Goal: Task Accomplishment & Management: Use online tool/utility

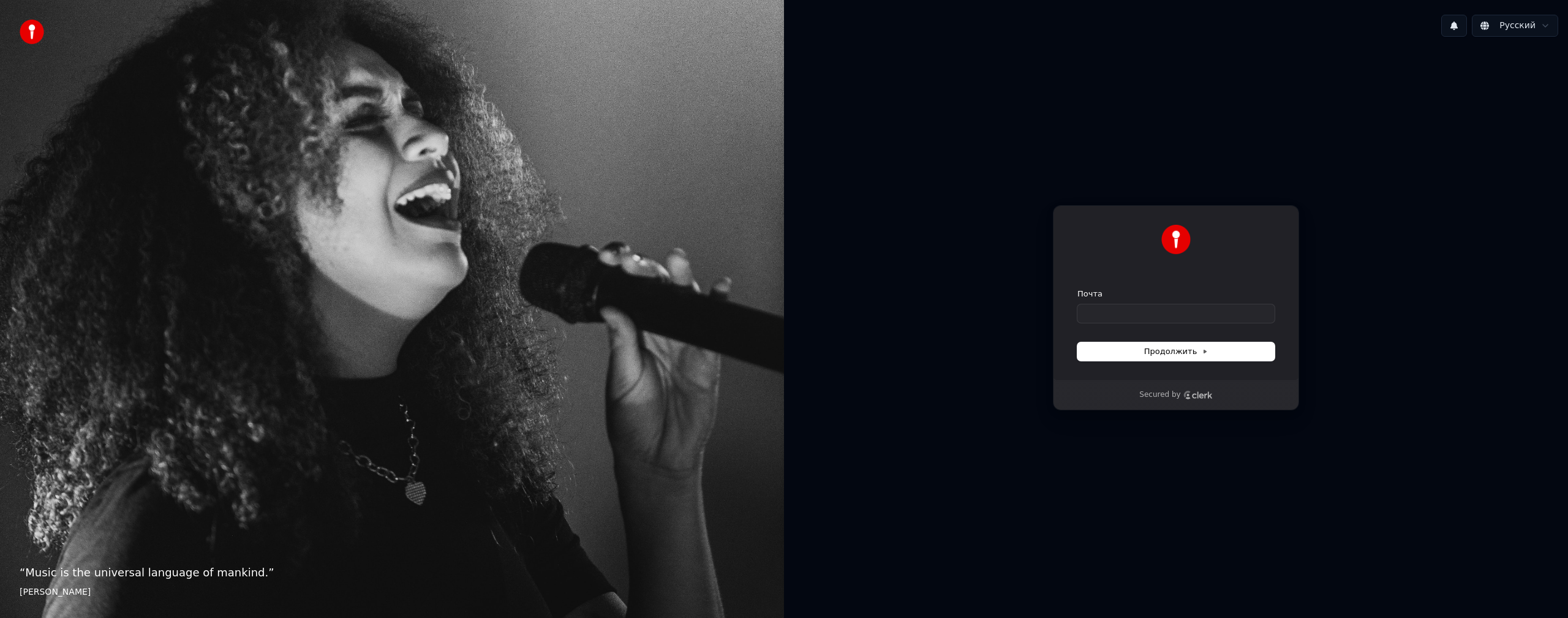
click at [1374, 395] on div "Продолжить с помощью Google или Почта Продолжить Secured by" at bounding box center [1176, 308] width 784 height 522
click at [1128, 317] on input "Почта" at bounding box center [1176, 314] width 197 height 19
click at [1078, 288] on button "submit" at bounding box center [1078, 288] width 0 height 0
type input "**********"
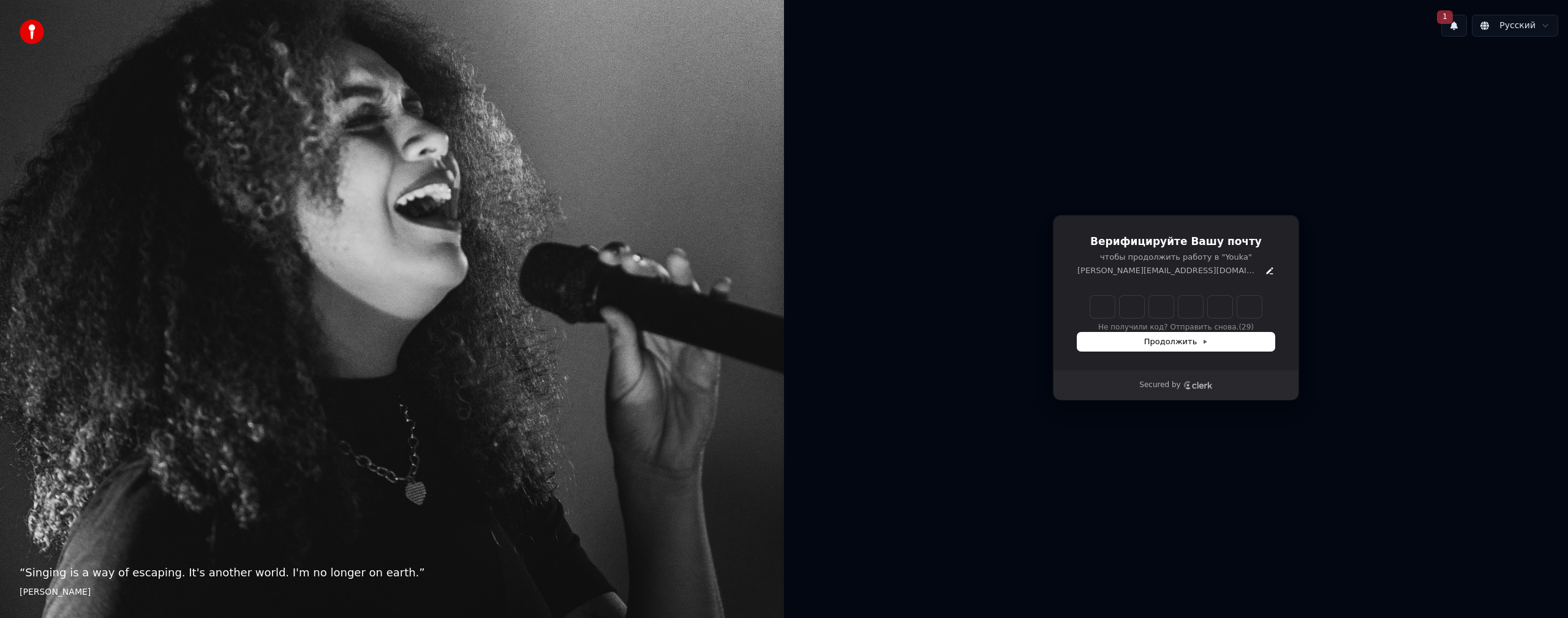
click at [1100, 304] on input "Enter verification code" at bounding box center [1176, 306] width 172 height 22
click at [1454, 32] on button "1" at bounding box center [1453, 25] width 25 height 22
click at [1529, 70] on button "Обновить" at bounding box center [1536, 64] width 64 height 22
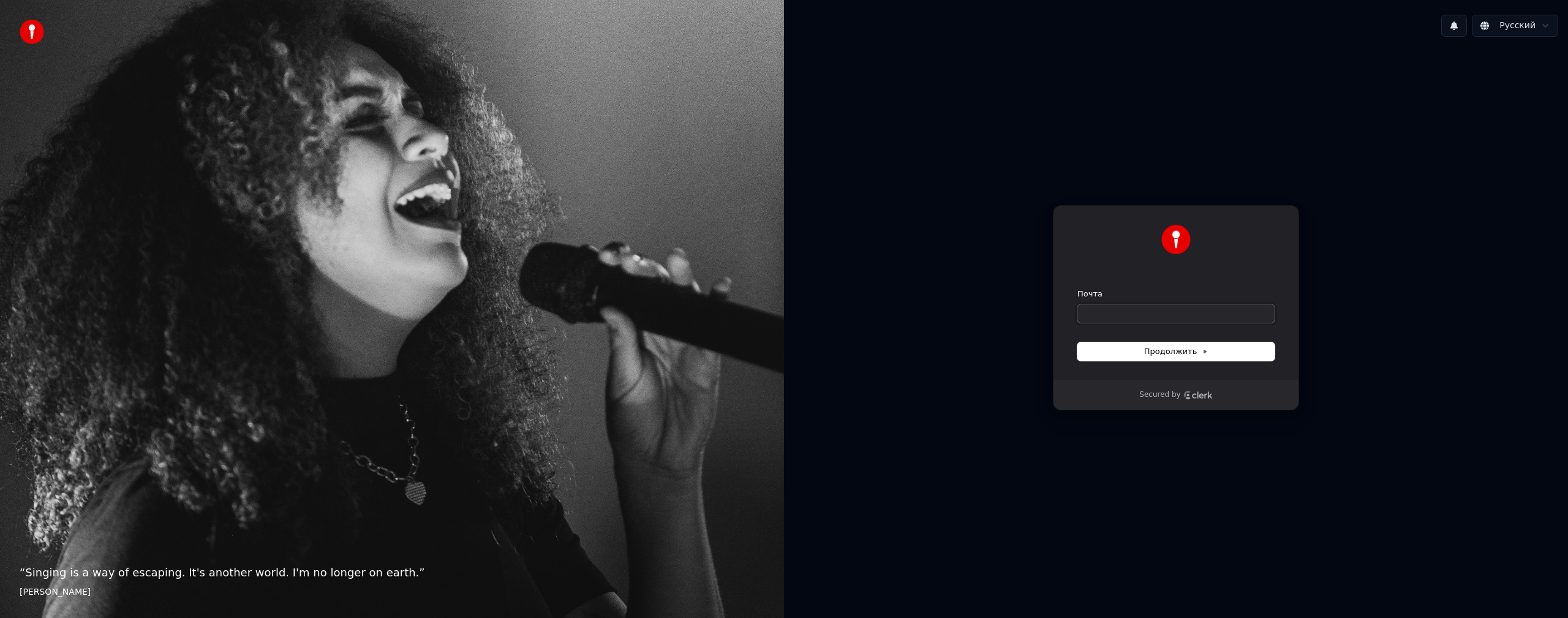
click at [1123, 312] on input "Почта" at bounding box center [1176, 314] width 197 height 19
click at [1137, 349] on button "Продолжить" at bounding box center [1176, 352] width 197 height 19
type input "**********"
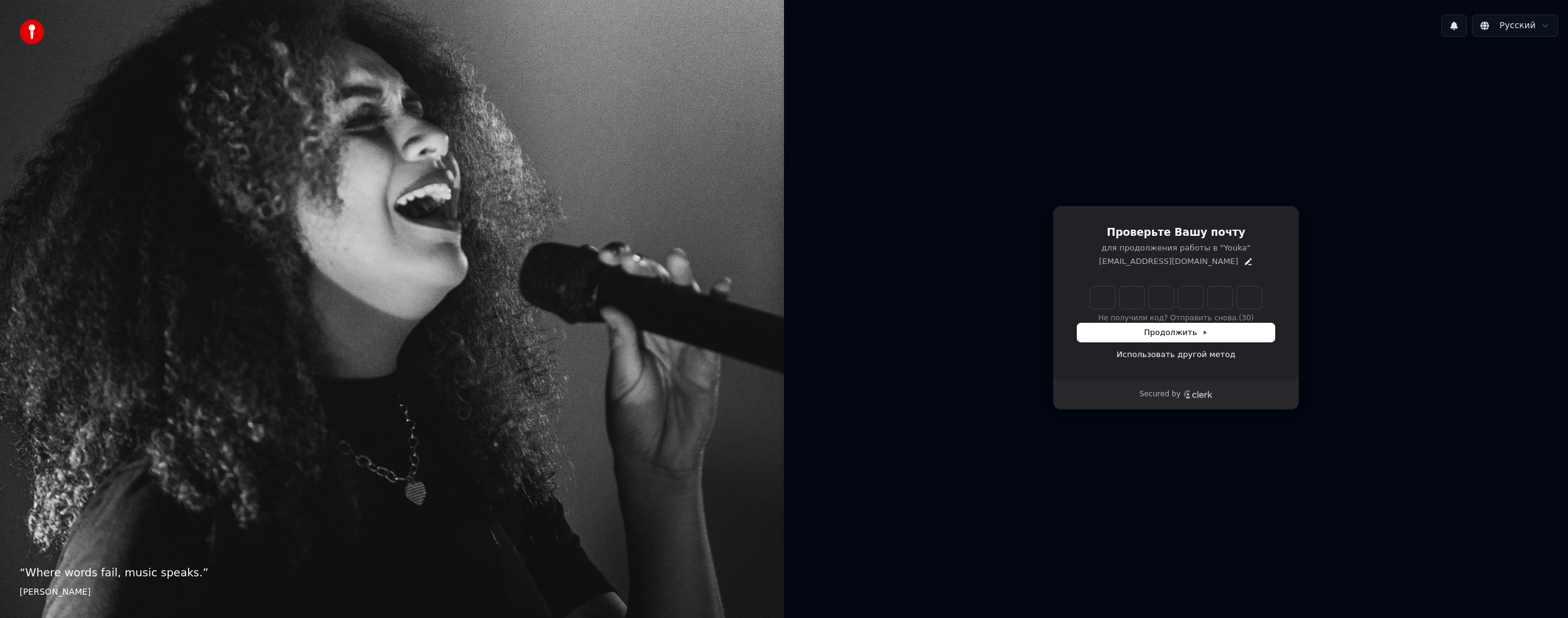
click at [1105, 303] on input "Enter verification code" at bounding box center [1176, 297] width 172 height 22
paste input "******"
type input "******"
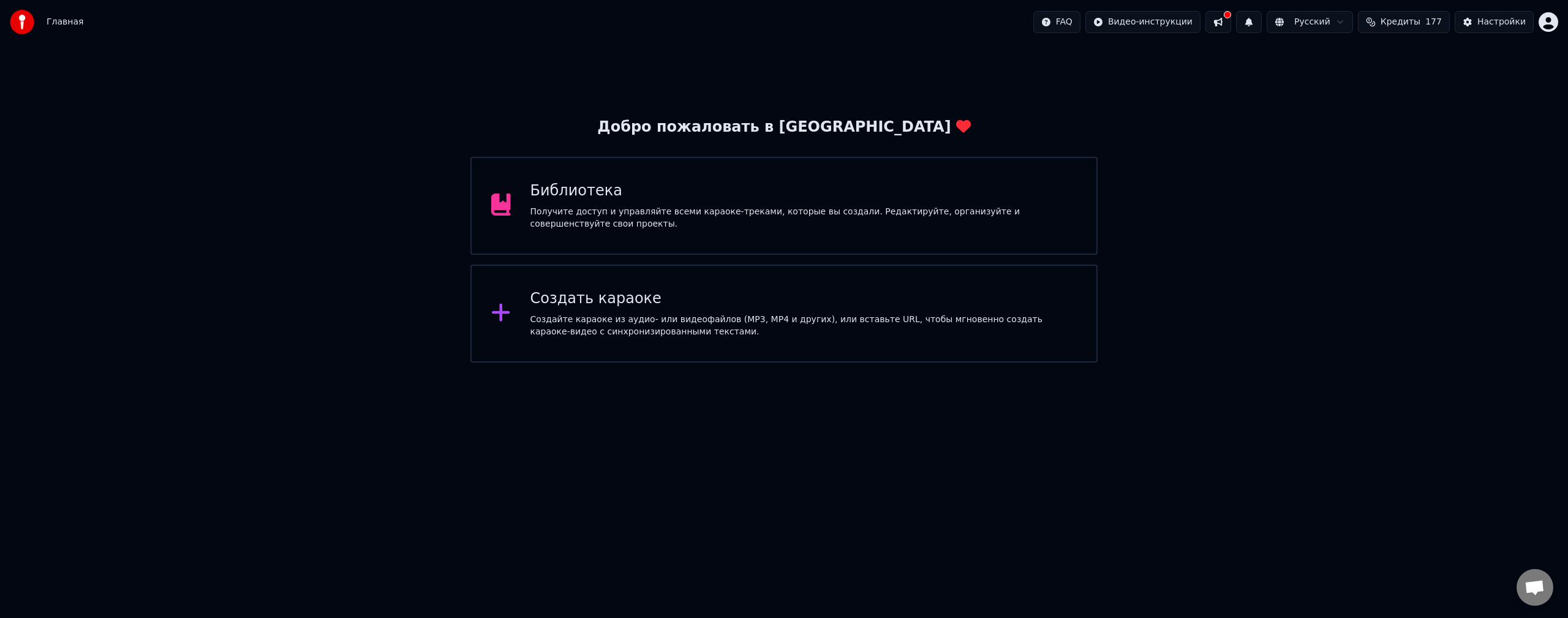
click at [1232, 30] on button at bounding box center [1218, 22] width 25 height 22
click at [1232, 22] on button at bounding box center [1218, 22] width 25 height 22
click at [1232, 23] on button at bounding box center [1218, 22] width 25 height 22
click at [687, 319] on div "Создайте караоке из аудио- или видеофайлов (MP3, MP4 и других), или вставьте UR…" at bounding box center [804, 326] width 547 height 24
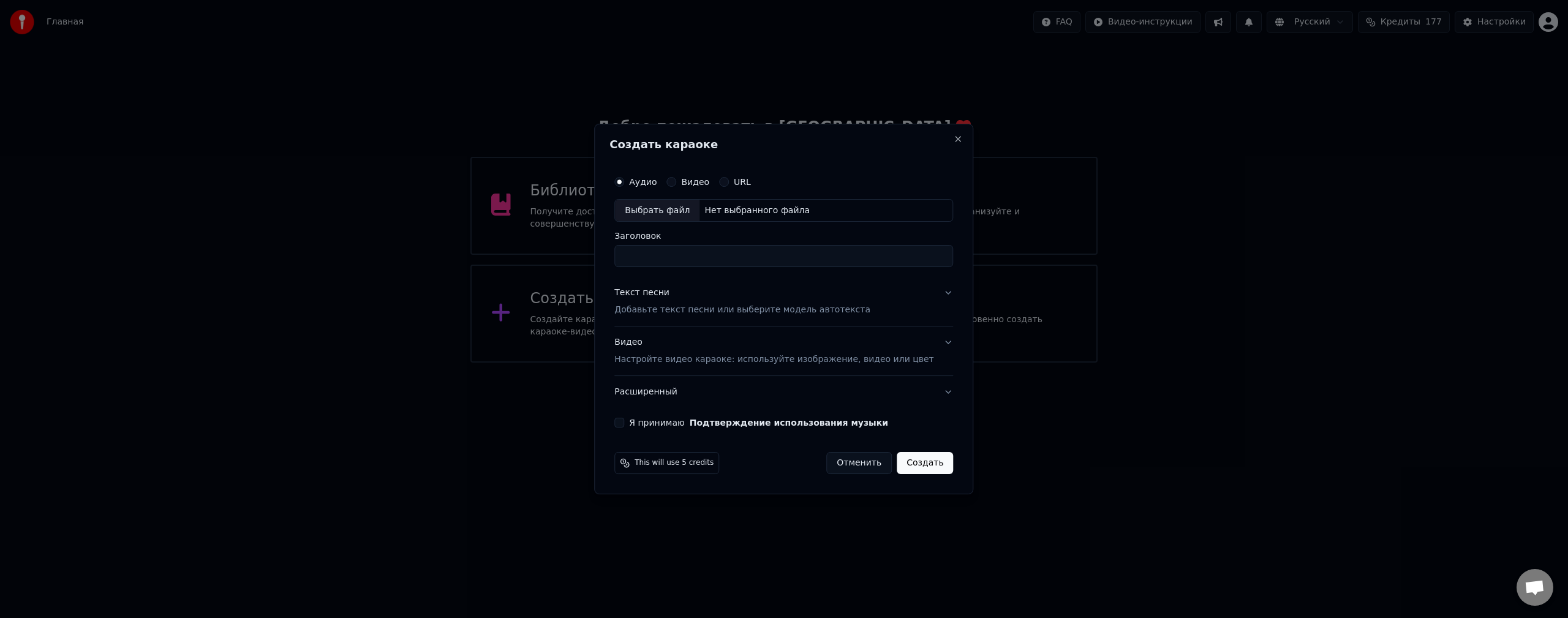
click at [751, 184] on label "URL" at bounding box center [742, 181] width 17 height 8
click at [729, 184] on button "URL" at bounding box center [724, 181] width 9 height 9
click at [776, 217] on input "text" at bounding box center [784, 210] width 339 height 24
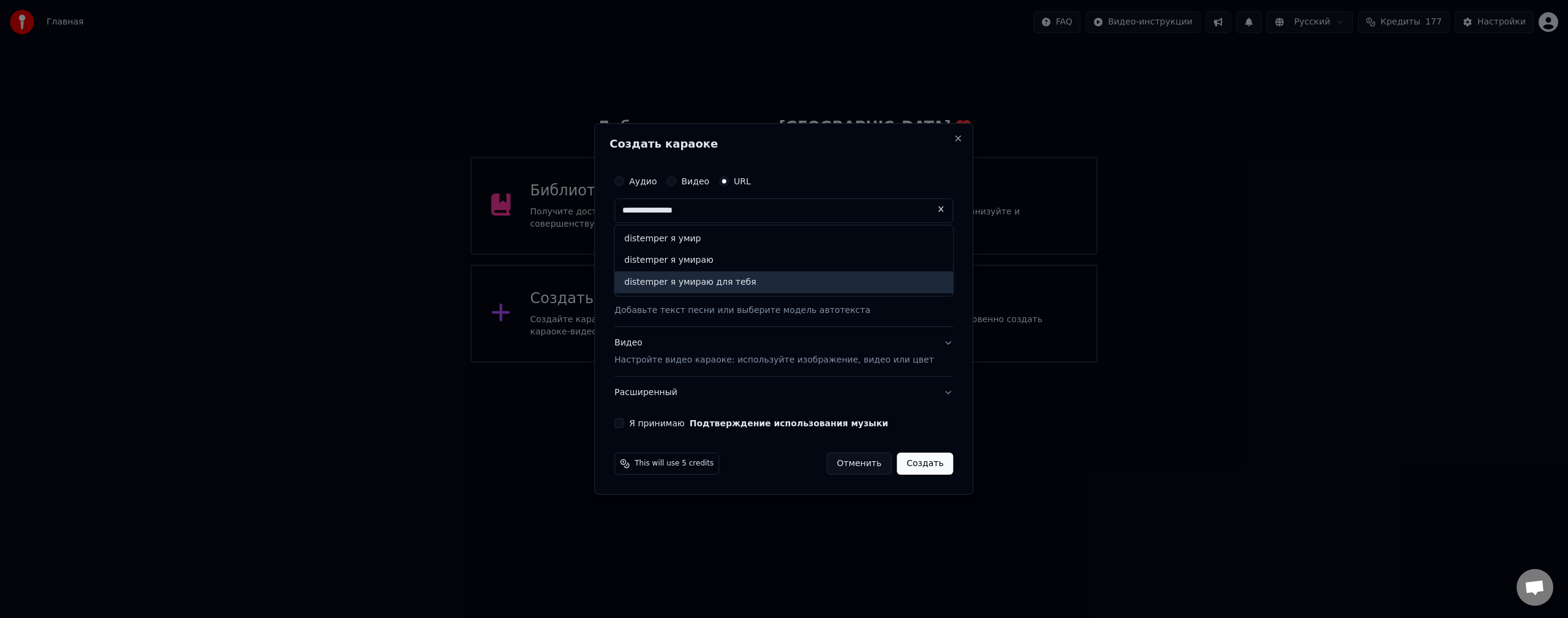
click at [732, 286] on div "distemper я умираю для тебя" at bounding box center [784, 283] width 339 height 22
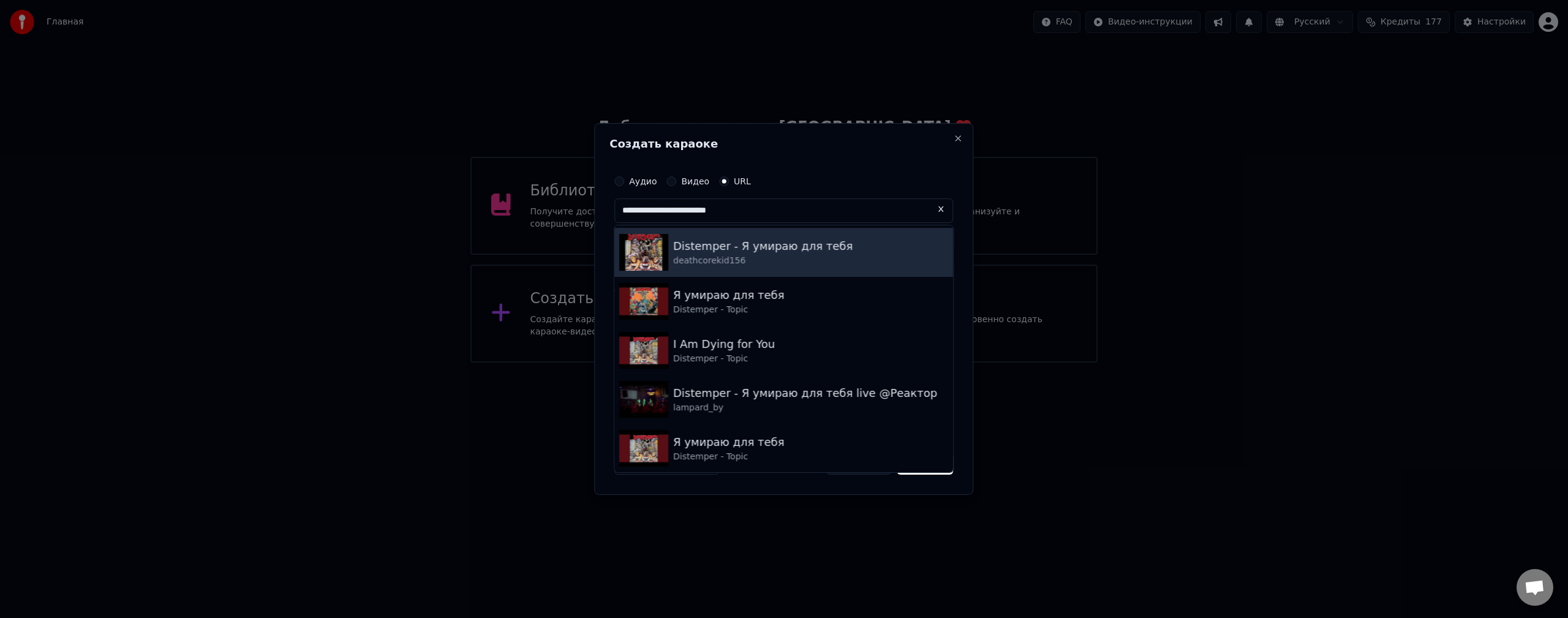
click at [820, 256] on div "deathcorekid156" at bounding box center [763, 260] width 179 height 12
type input "**********"
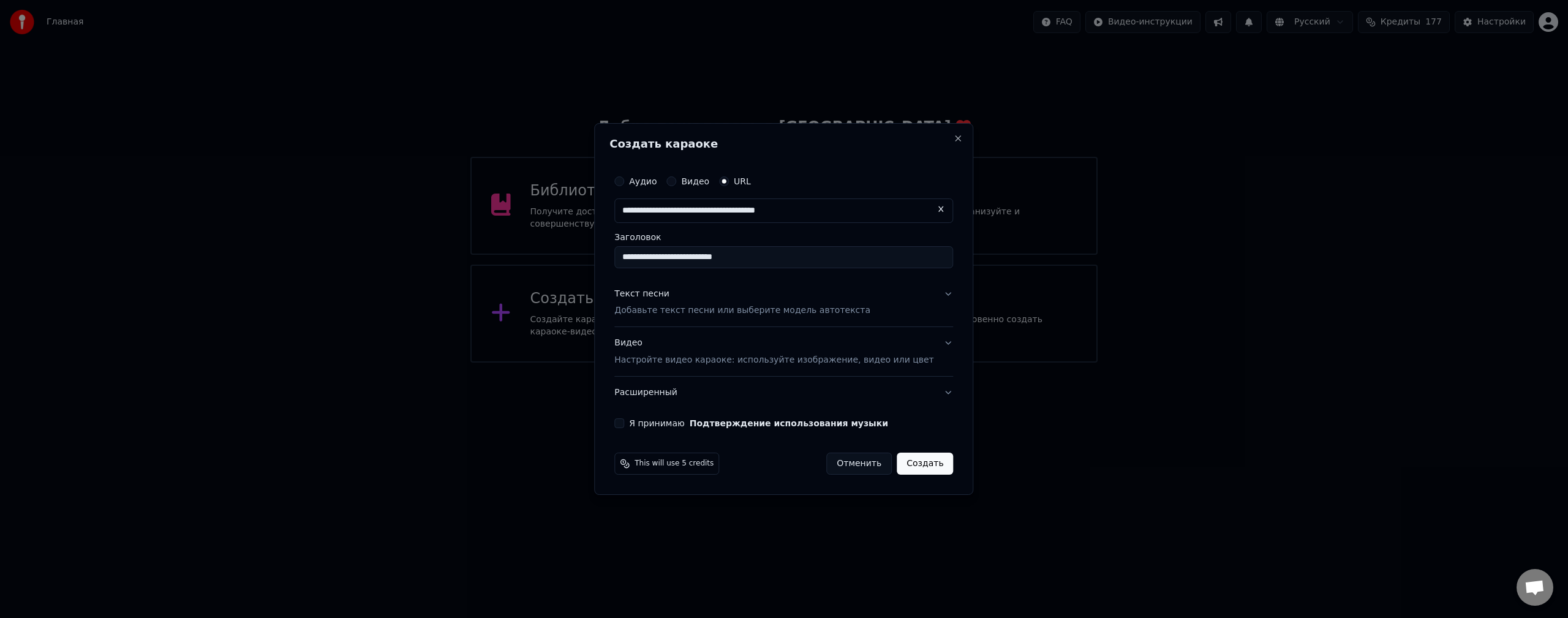
click at [931, 293] on button "Текст песни Добавьте текст песни или выберите модель автотекста" at bounding box center [784, 302] width 339 height 49
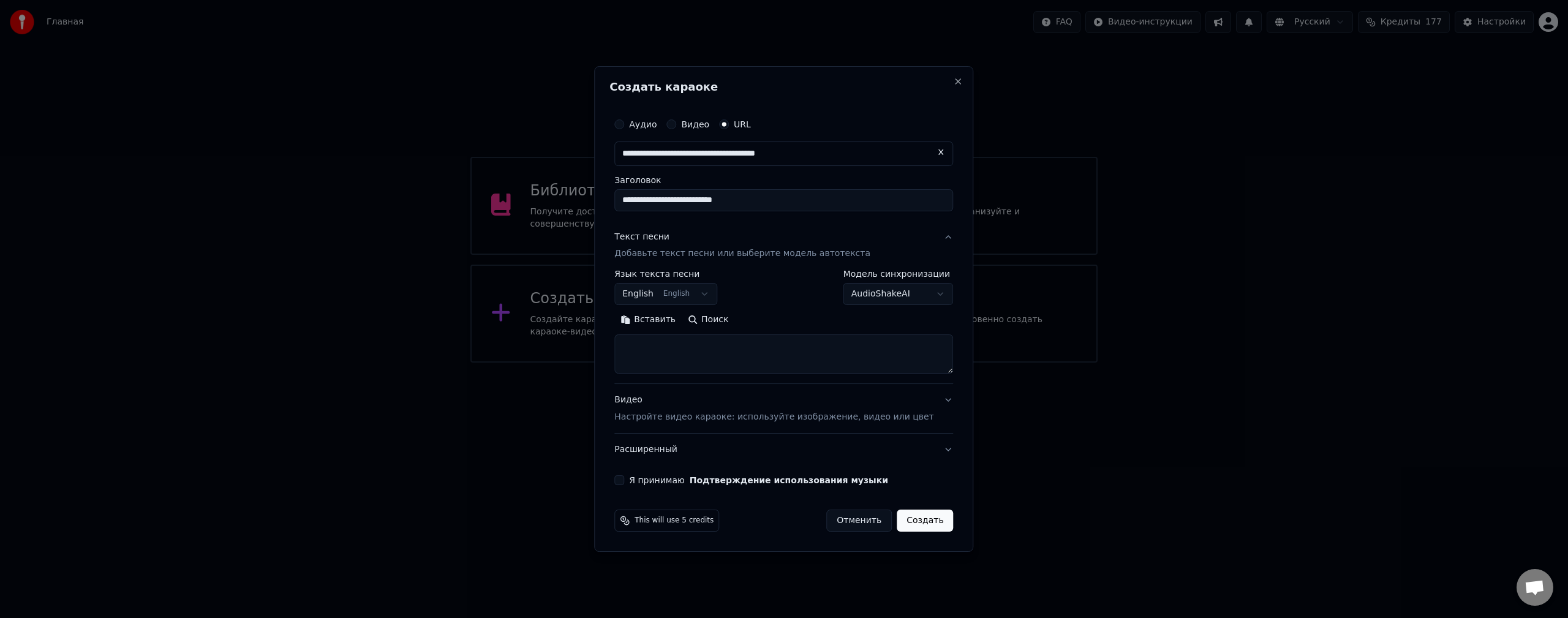
click at [718, 289] on button "English English" at bounding box center [666, 294] width 103 height 22
select select "**"
click at [921, 292] on body "**********" at bounding box center [784, 181] width 1568 height 363
select select "**********"
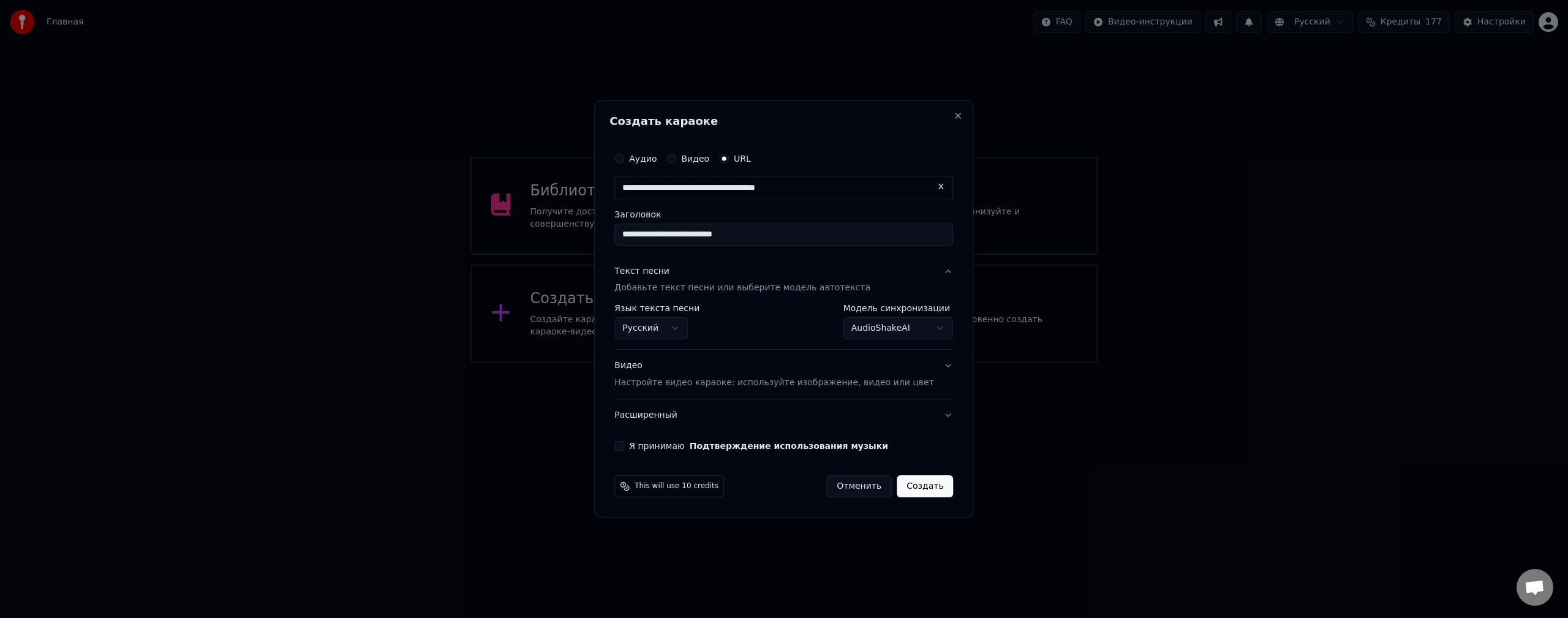
click at [922, 413] on button "Расширенный" at bounding box center [784, 415] width 339 height 32
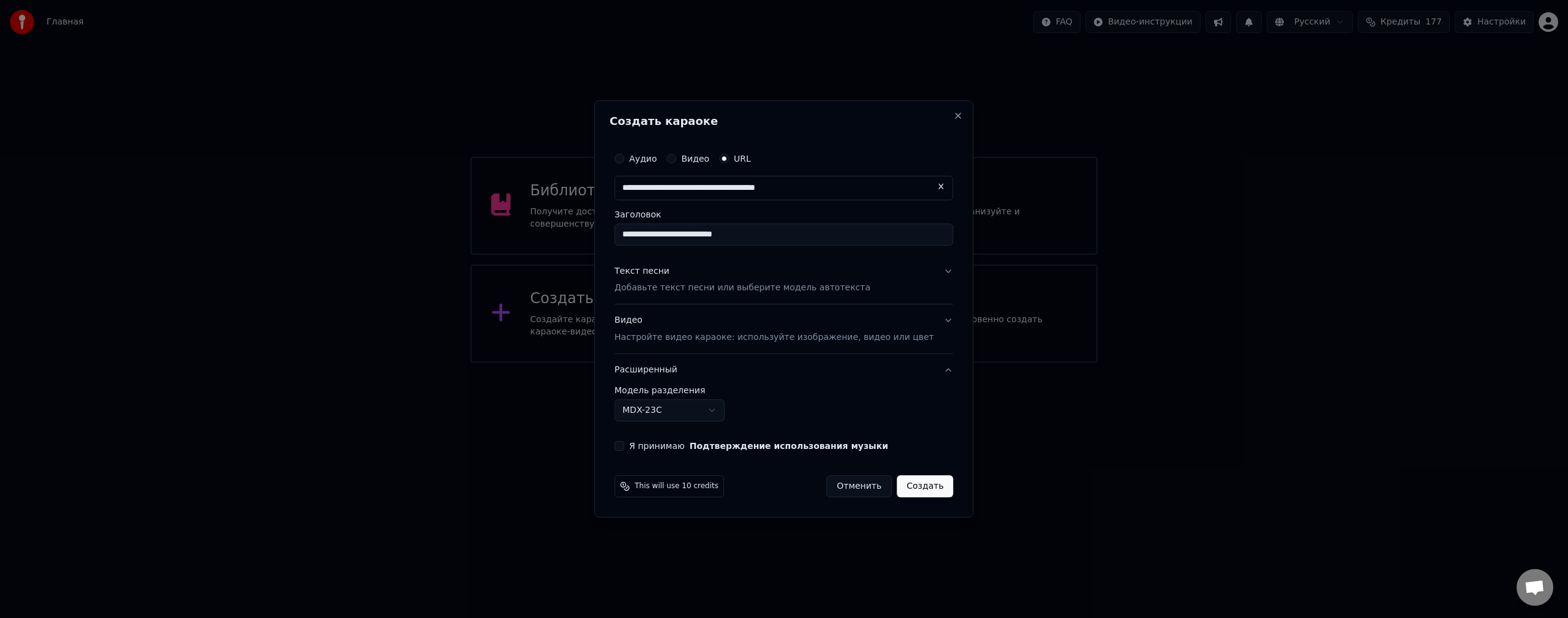
click at [931, 372] on button "Расширенный" at bounding box center [784, 370] width 339 height 32
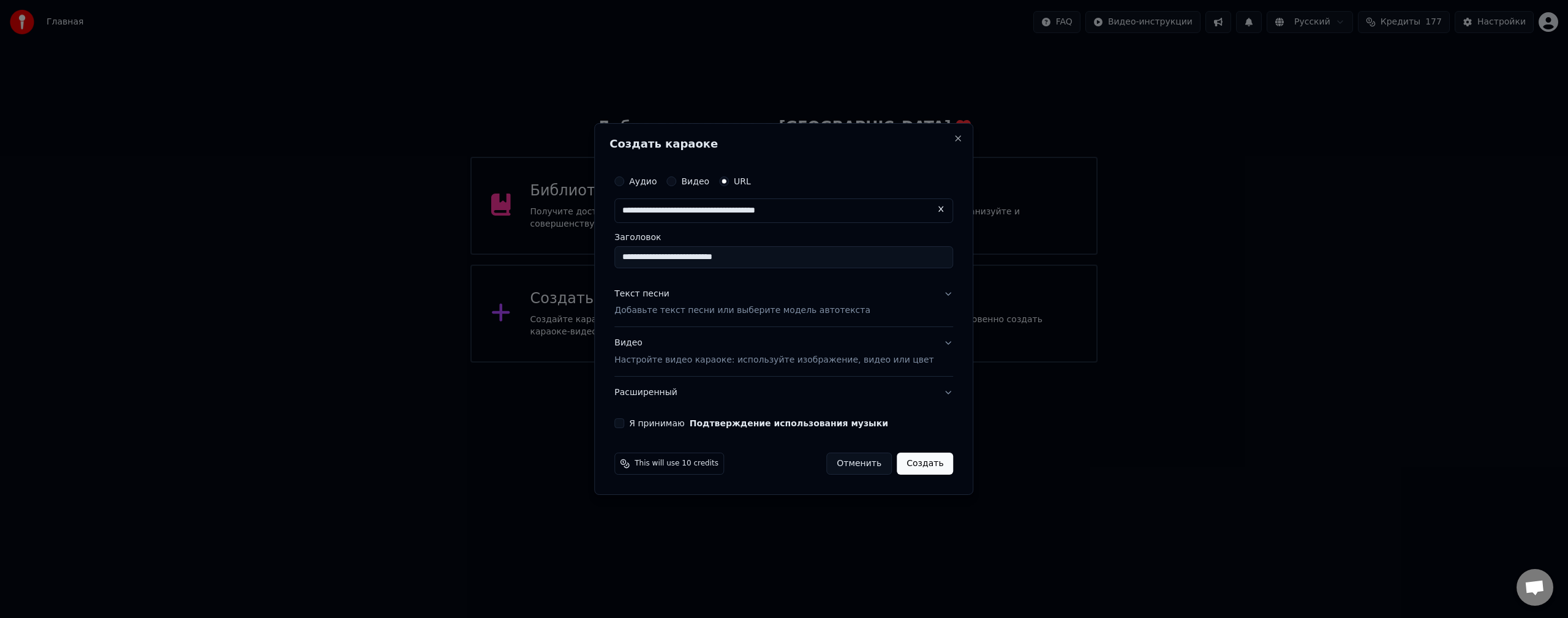
click at [644, 426] on div "Я принимаю Подтверждение использования музыки" at bounding box center [784, 423] width 339 height 9
click at [624, 428] on button "Я принимаю Подтверждение использования музыки" at bounding box center [619, 423] width 9 height 9
click at [918, 466] on button "Создать" at bounding box center [925, 463] width 56 height 22
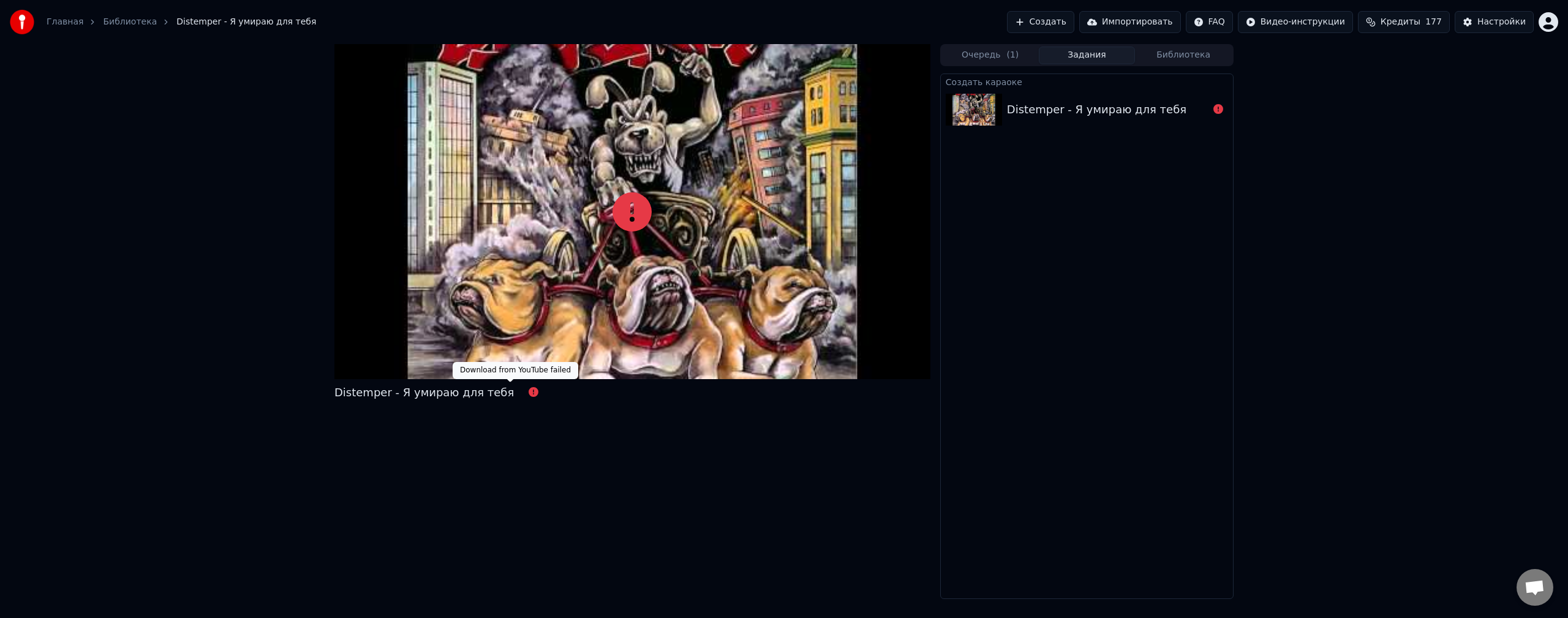
click at [529, 390] on icon at bounding box center [534, 392] width 9 height 9
click at [493, 395] on div "Distemper - Я умираю для тебя" at bounding box center [442, 393] width 214 height 17
click at [783, 469] on div "Distemper - Я умираю для тебя" at bounding box center [632, 321] width 596 height 555
click at [399, 386] on div "Distemper - Я умираю для тебя" at bounding box center [424, 393] width 179 height 17
click at [1002, 54] on button "Очередь ( 1 )" at bounding box center [990, 55] width 97 height 18
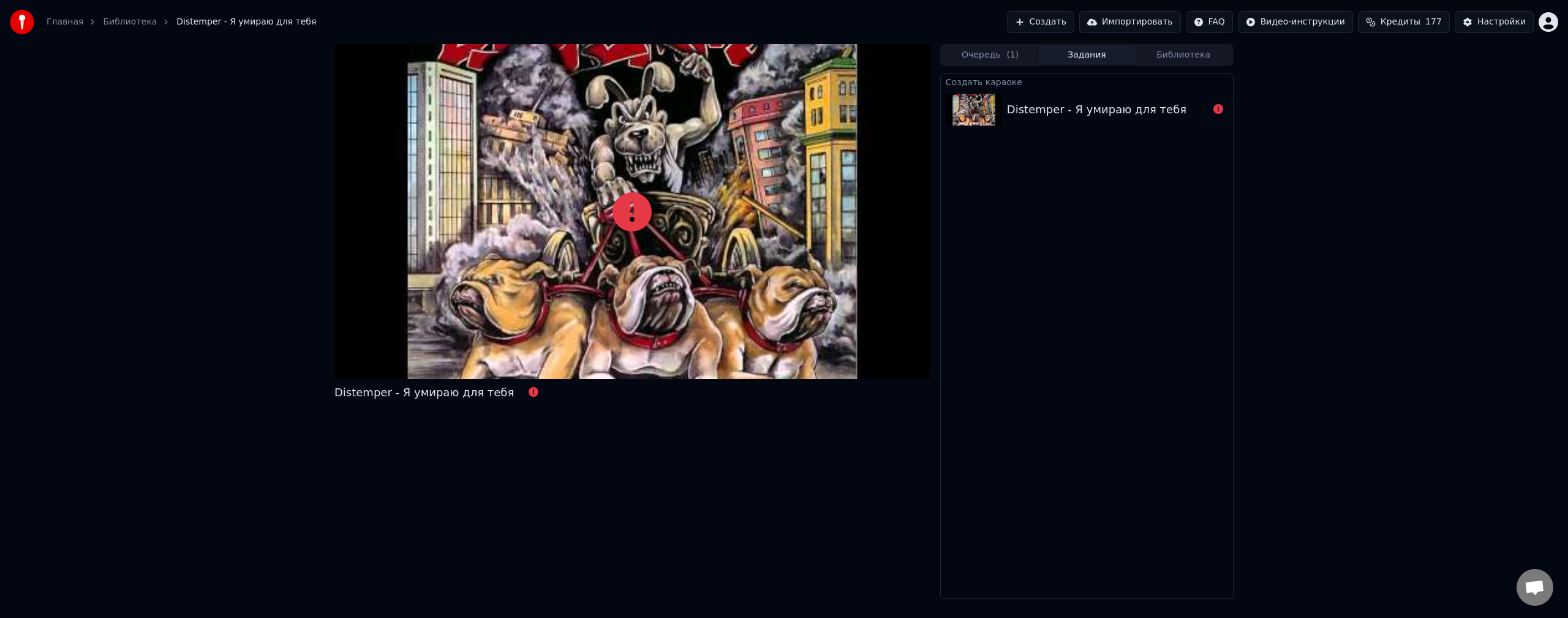
click at [1075, 57] on button "Задания" at bounding box center [1087, 55] width 97 height 18
click at [1075, 20] on button "Создать" at bounding box center [1041, 22] width 68 height 22
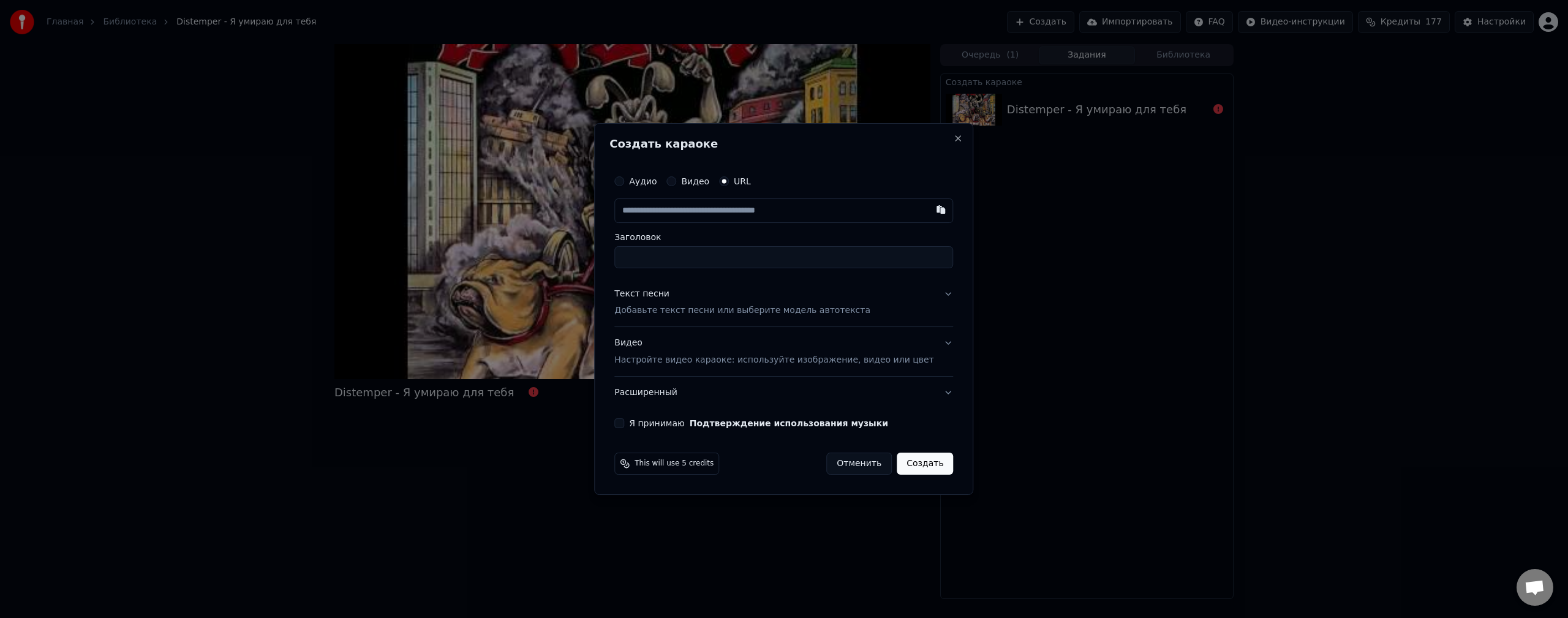
click at [651, 184] on label "Аудио" at bounding box center [643, 180] width 27 height 8
click at [624, 184] on button "Аудио" at bounding box center [619, 181] width 9 height 9
click at [676, 209] on div "Выбрать файл" at bounding box center [658, 210] width 85 height 22
type input "**********"
click at [930, 292] on button "Текст песни Добавьте текст песни или выберите модель автотекста" at bounding box center [784, 301] width 339 height 49
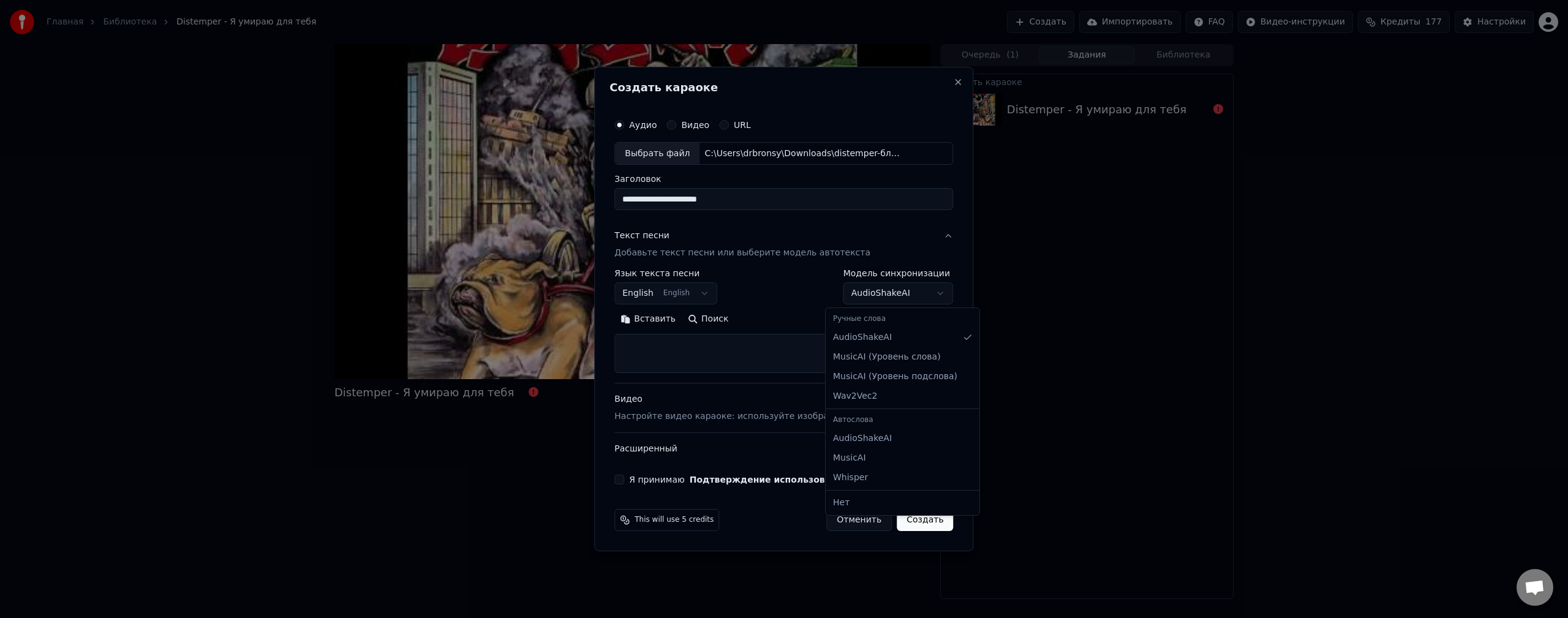
click at [891, 295] on body "**********" at bounding box center [784, 309] width 1568 height 618
select select "**********"
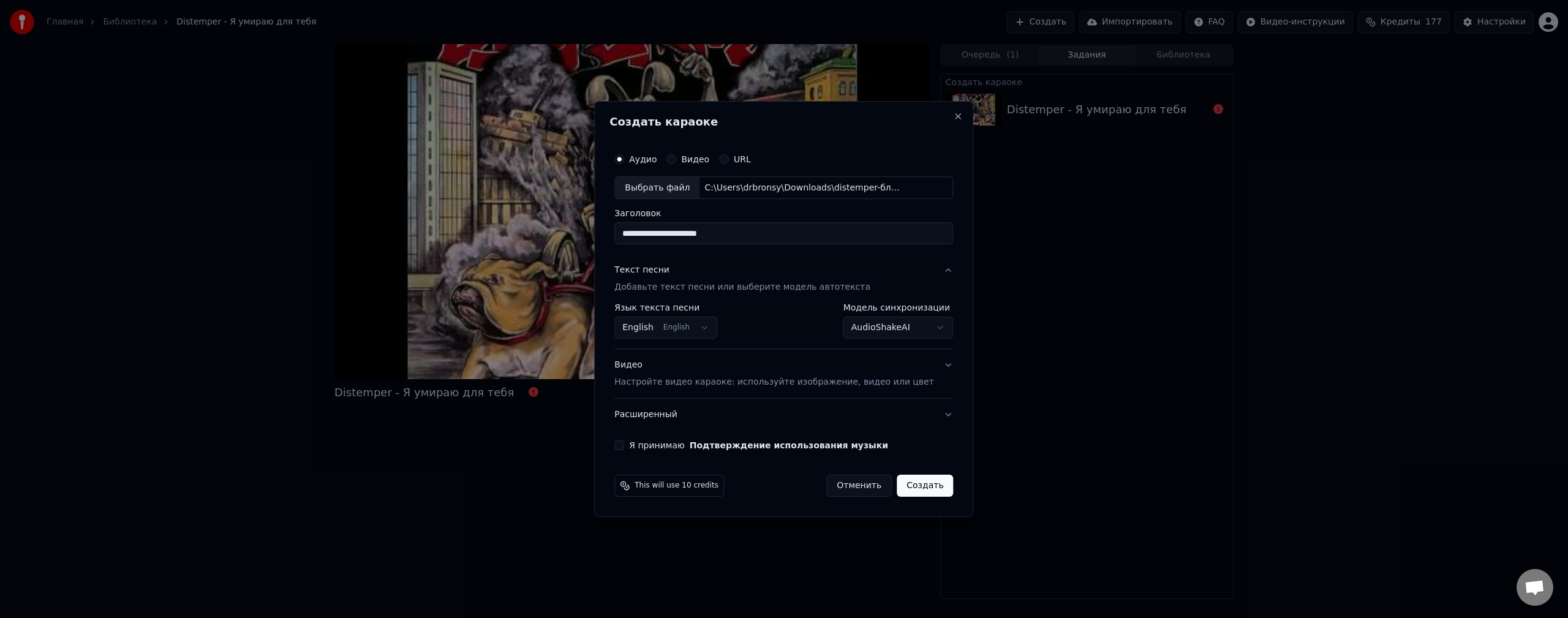
click at [696, 331] on body "**********" at bounding box center [784, 309] width 1568 height 618
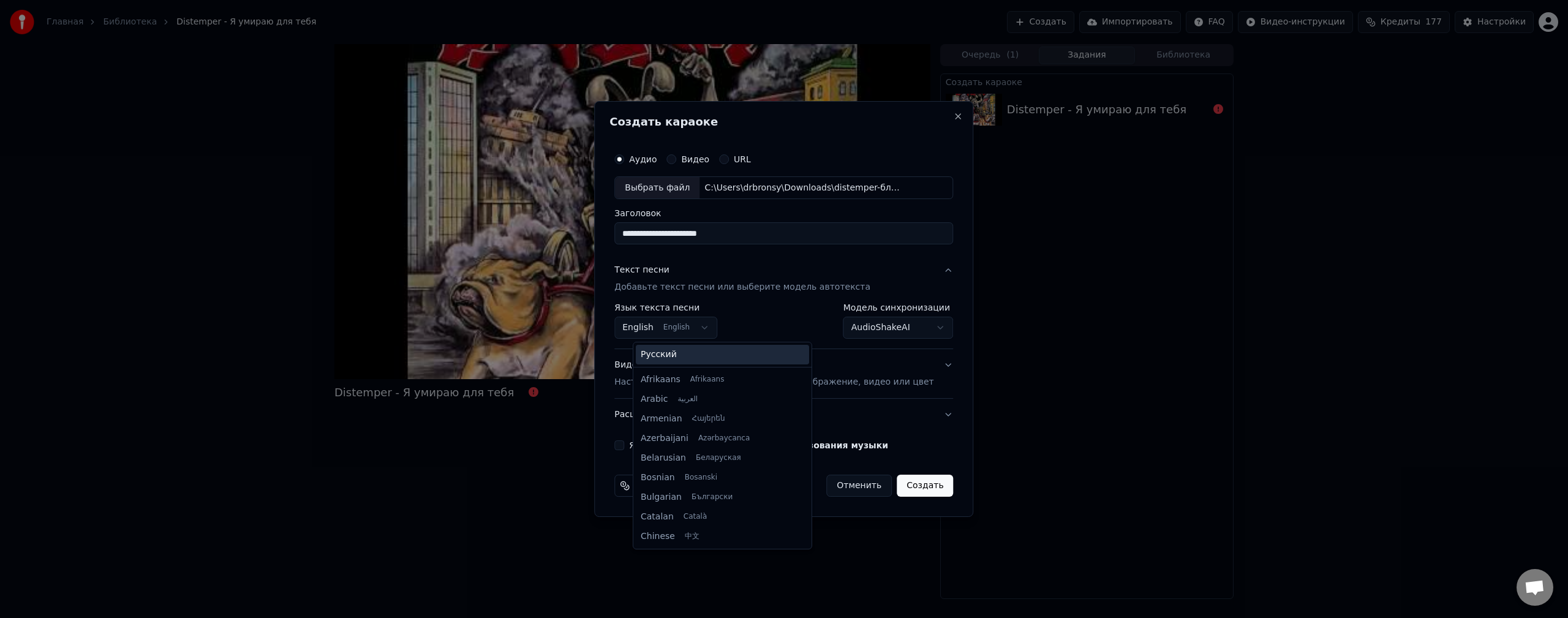
scroll to position [98, 0]
select select "**"
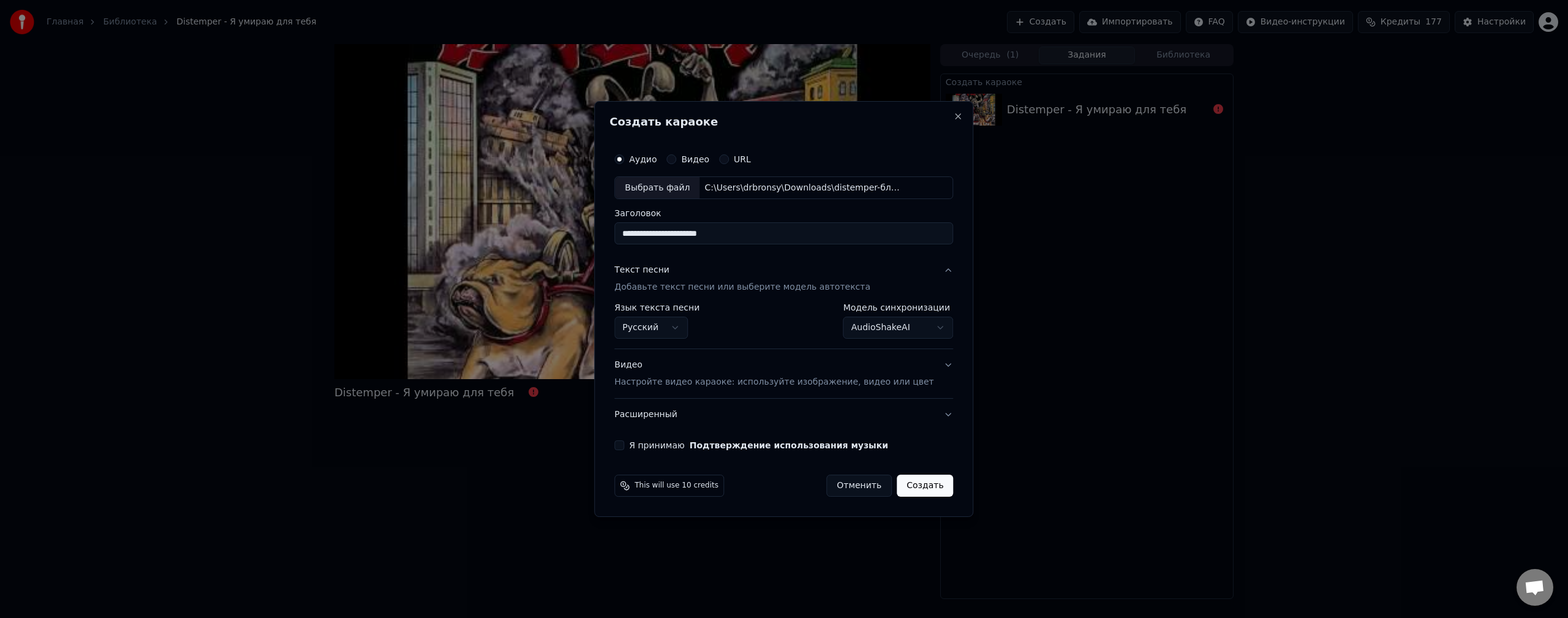
click at [928, 363] on button "Видео Настройте видео караоке: используйте изображение, видео или цвет" at bounding box center [784, 374] width 339 height 49
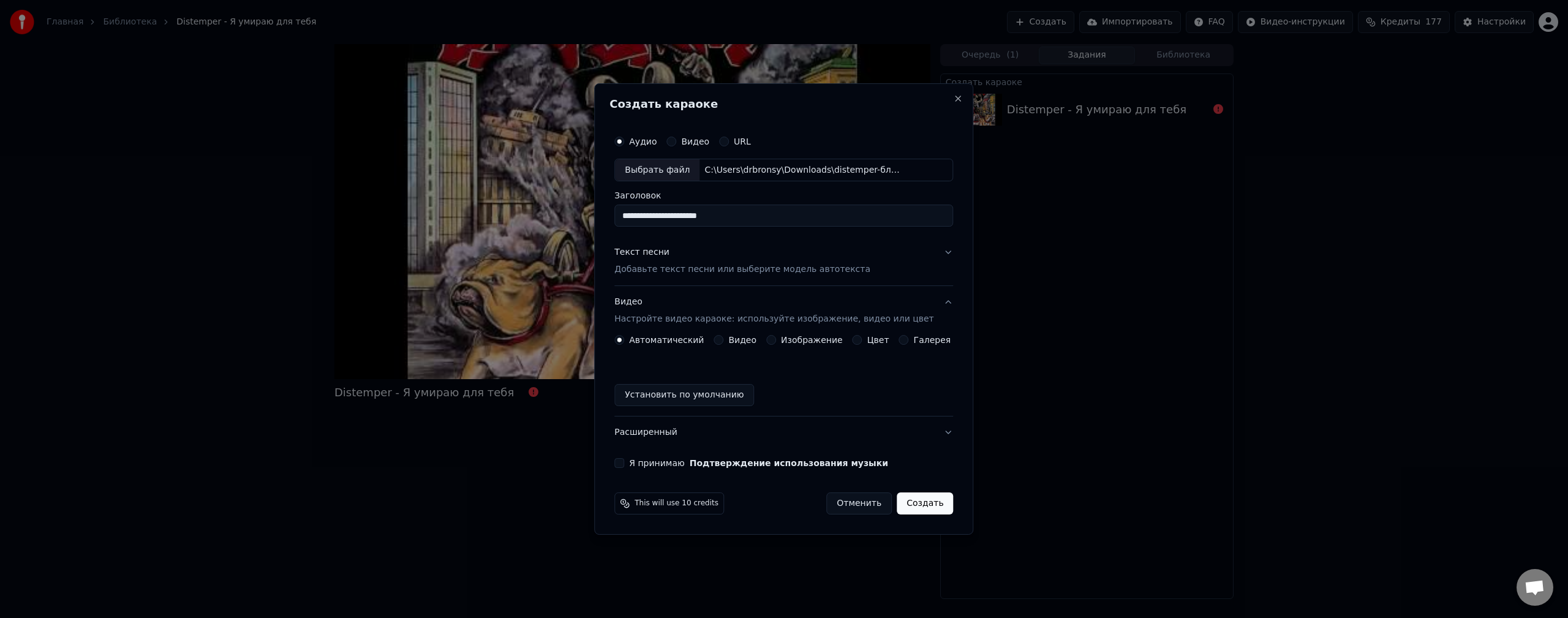
click at [729, 344] on div "Видео" at bounding box center [736, 340] width 43 height 9
click at [723, 339] on button "Видео" at bounding box center [719, 340] width 9 height 9
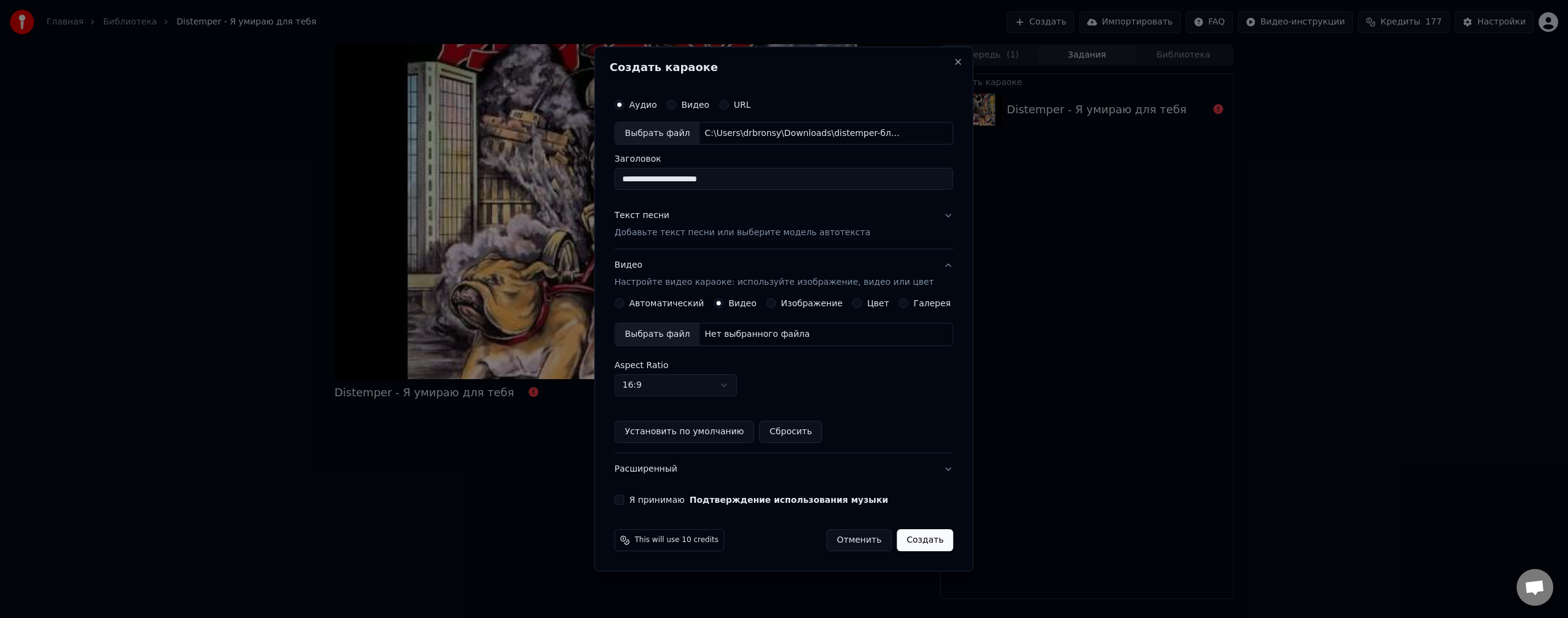
click at [654, 303] on label "Автоматический" at bounding box center [667, 302] width 75 height 8
click at [624, 303] on button "Автоматический" at bounding box center [619, 303] width 9 height 9
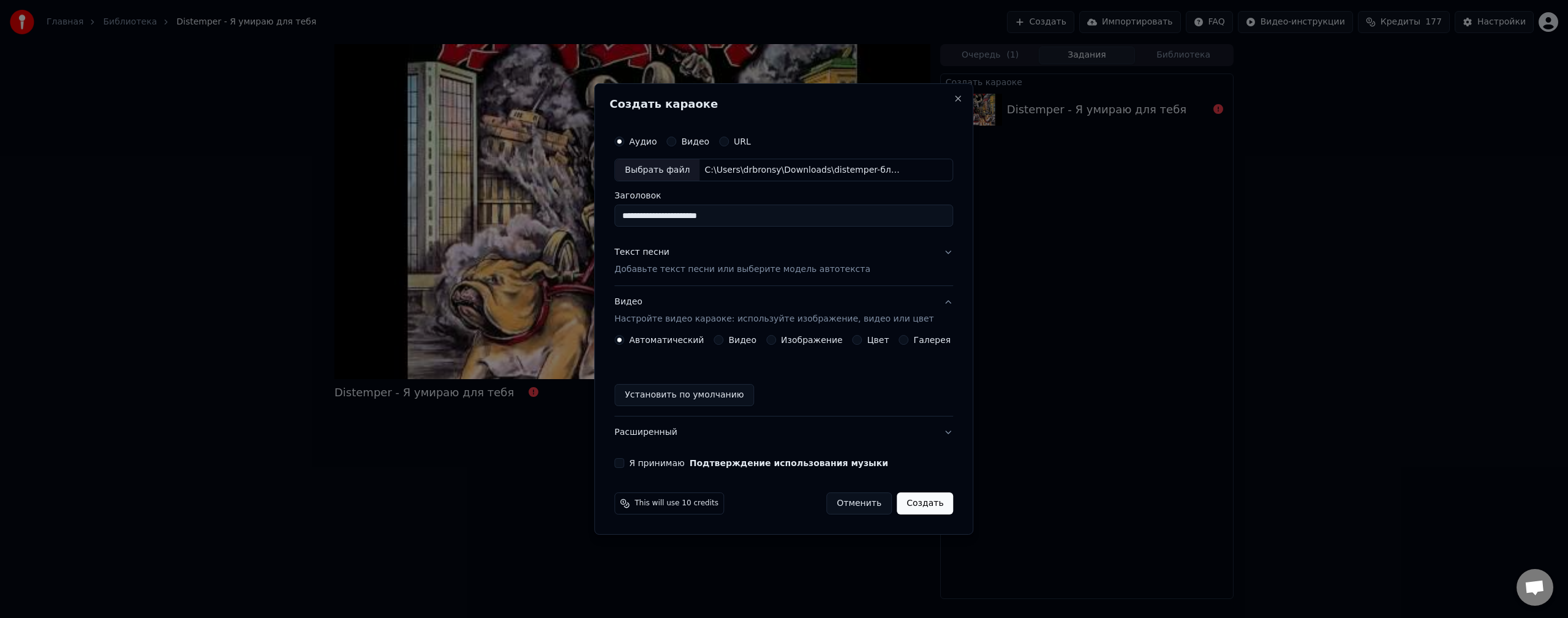
click at [801, 344] on label "Изображение" at bounding box center [812, 339] width 62 height 8
click at [776, 345] on button "Изображение" at bounding box center [771, 340] width 9 height 9
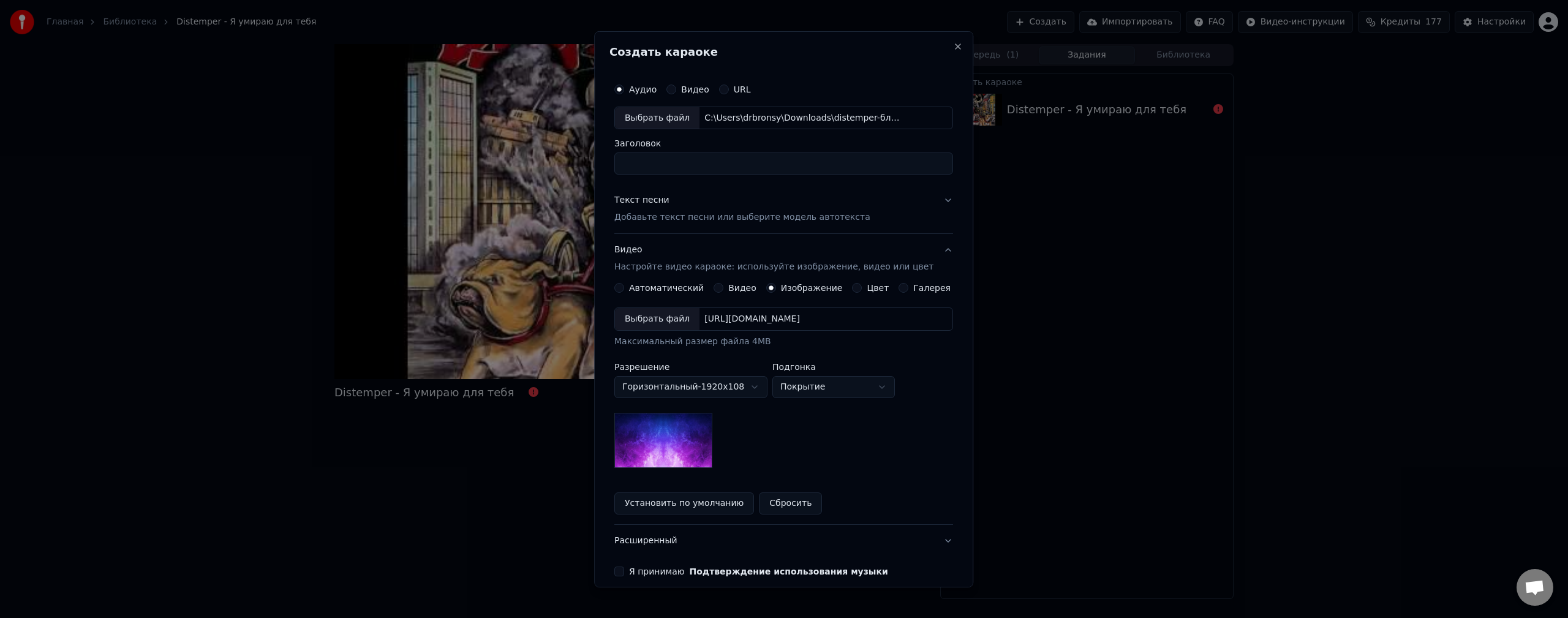
drag, startPoint x: 1338, startPoint y: 402, endPoint x: 1314, endPoint y: 408, distance: 24.7
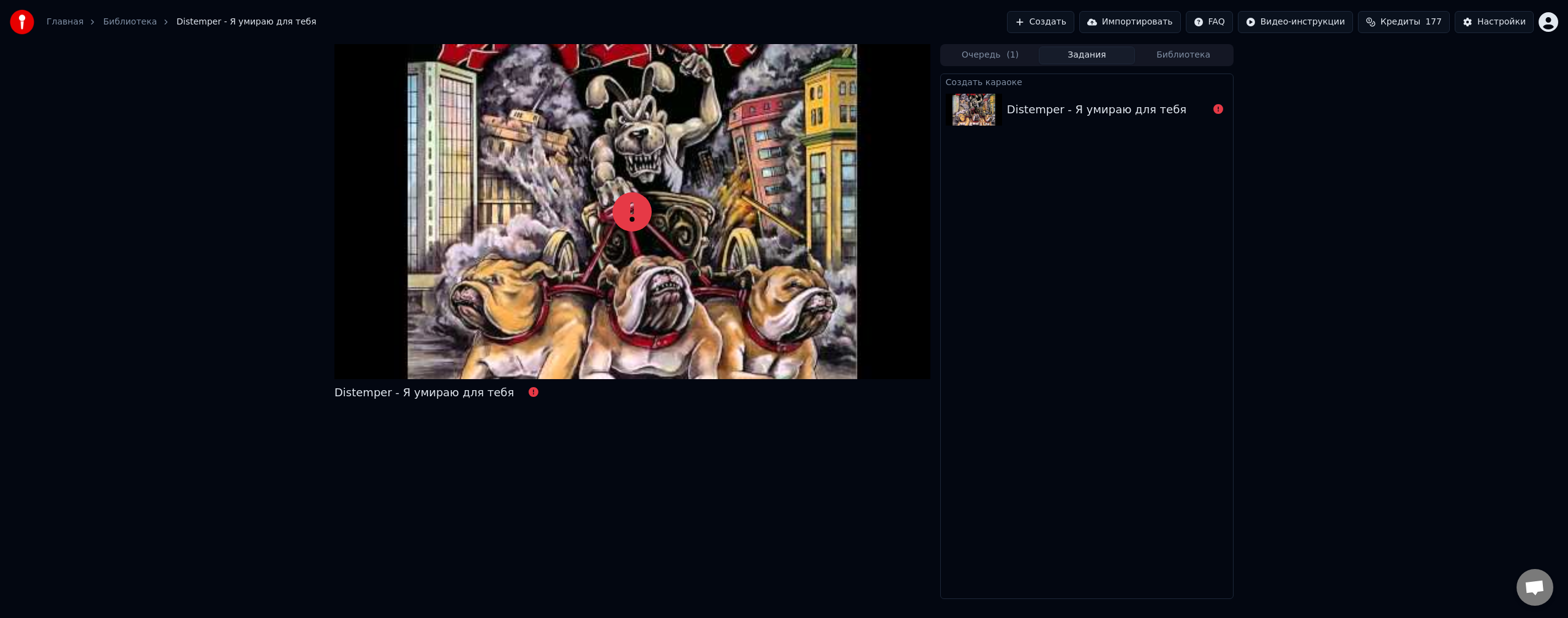
click at [1104, 349] on div "Создать караоке Distemper - Я умираю для тебя" at bounding box center [1087, 335] width 293 height 525
drag, startPoint x: 1311, startPoint y: 252, endPoint x: 1317, endPoint y: 251, distance: 6.1
click at [1317, 251] on div "Distemper - Я умираю для тебя Очередь ( 1 ) Задания Библиотека Создать караоке …" at bounding box center [784, 321] width 1568 height 555
drag, startPoint x: 908, startPoint y: 286, endPoint x: 886, endPoint y: 336, distance: 54.6
click at [909, 287] on div at bounding box center [632, 211] width 596 height 335
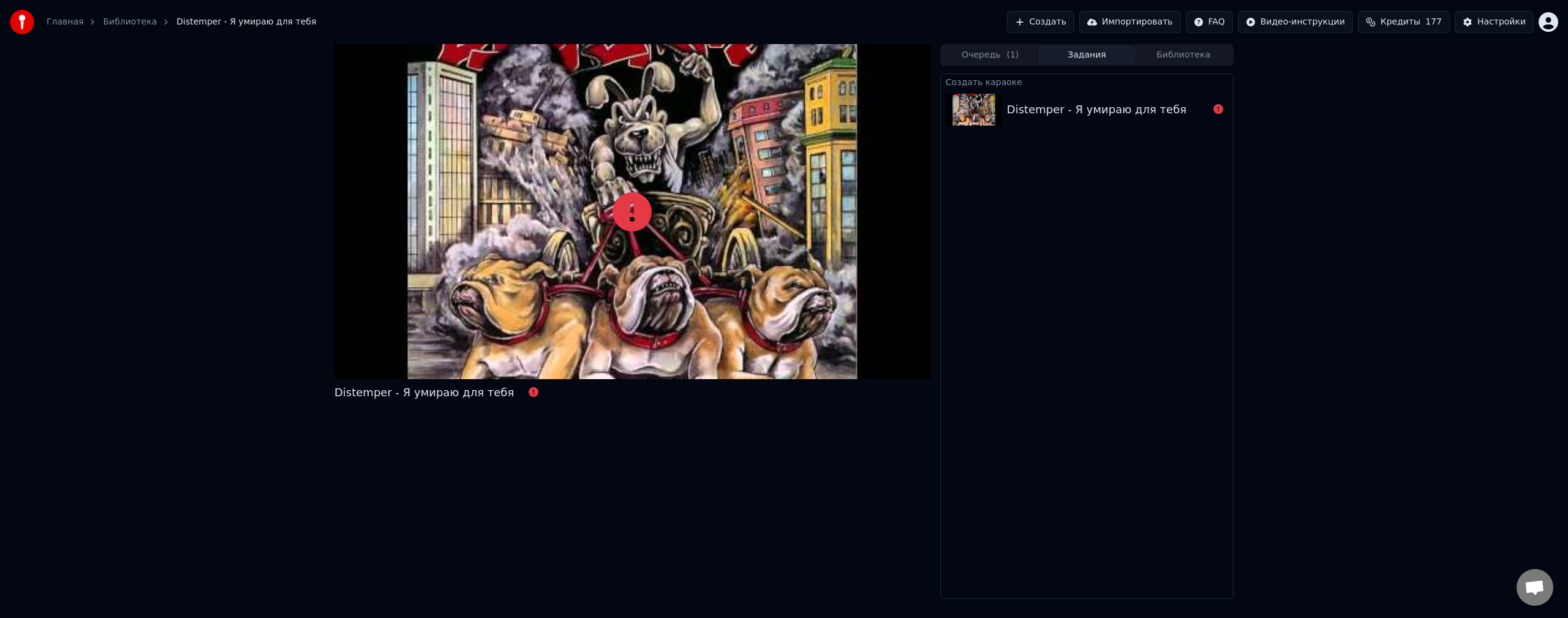
click at [821, 454] on div "Distemper - Я умираю для тебя" at bounding box center [632, 321] width 596 height 555
click at [742, 529] on div "Distemper - Я умираю для тебя" at bounding box center [632, 321] width 596 height 555
click at [1075, 31] on button "Создать" at bounding box center [1041, 22] width 68 height 22
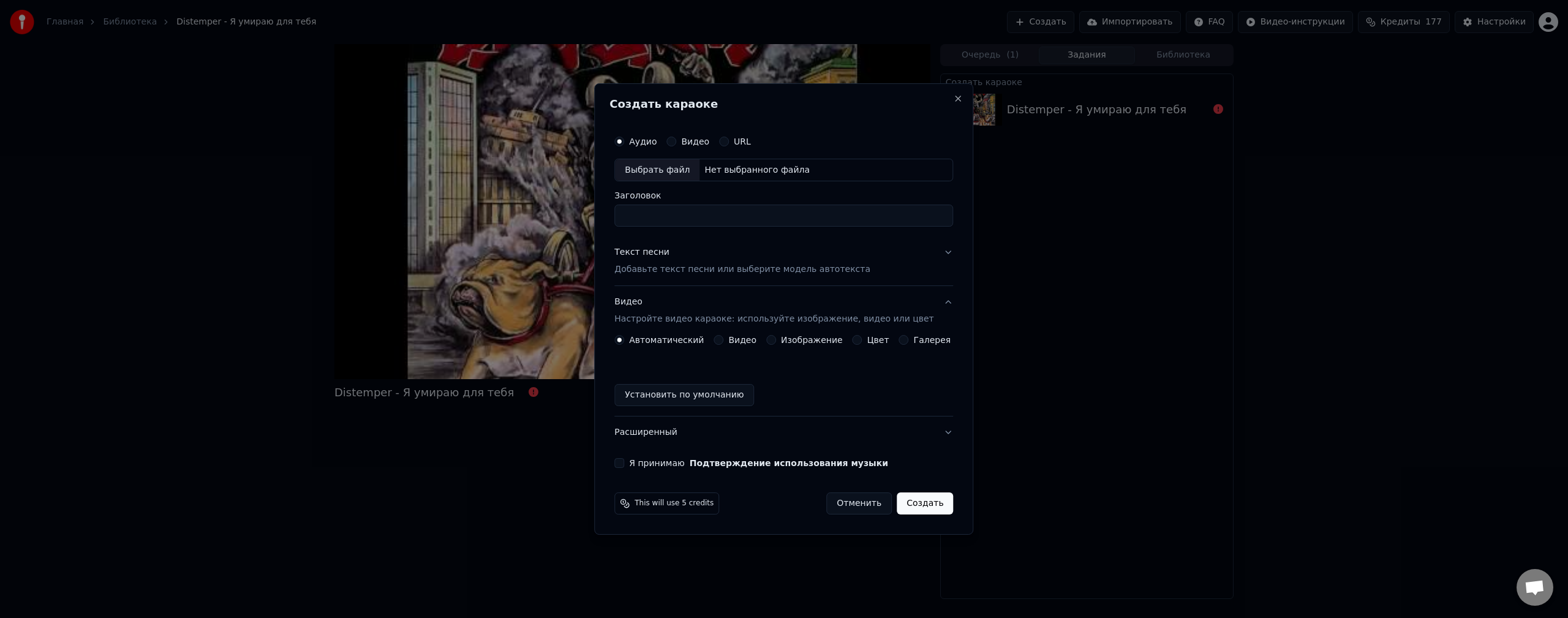
click at [682, 165] on div "Выбрать файл" at bounding box center [658, 170] width 85 height 22
type input "**********"
click at [931, 252] on button "Текст песни Добавьте текст песни или выберите модель автотекста" at bounding box center [784, 261] width 339 height 49
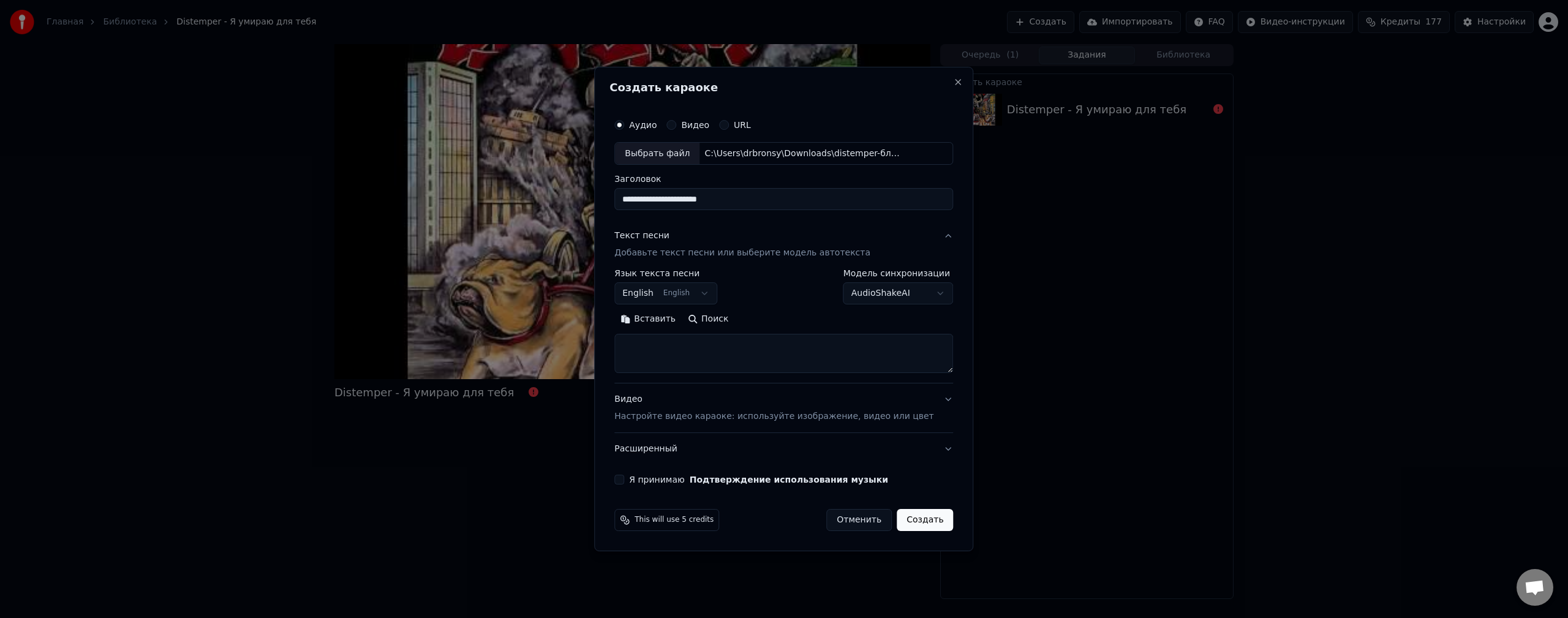
click at [903, 295] on body "**********" at bounding box center [784, 309] width 1568 height 618
select select "**********"
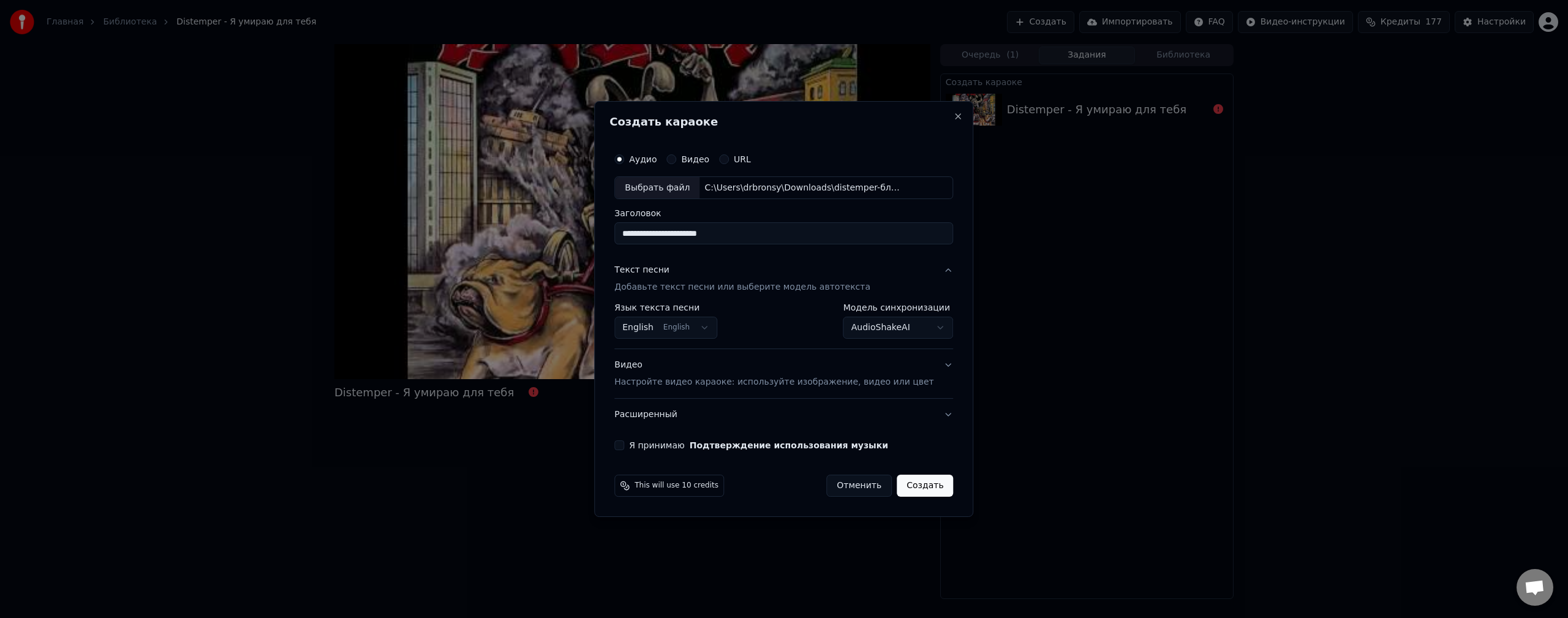
click at [716, 330] on body "**********" at bounding box center [784, 309] width 1568 height 618
select select "**"
click at [934, 367] on button "Видео Настройте видео караоке: используйте изображение, видео или цвет" at bounding box center [784, 374] width 339 height 49
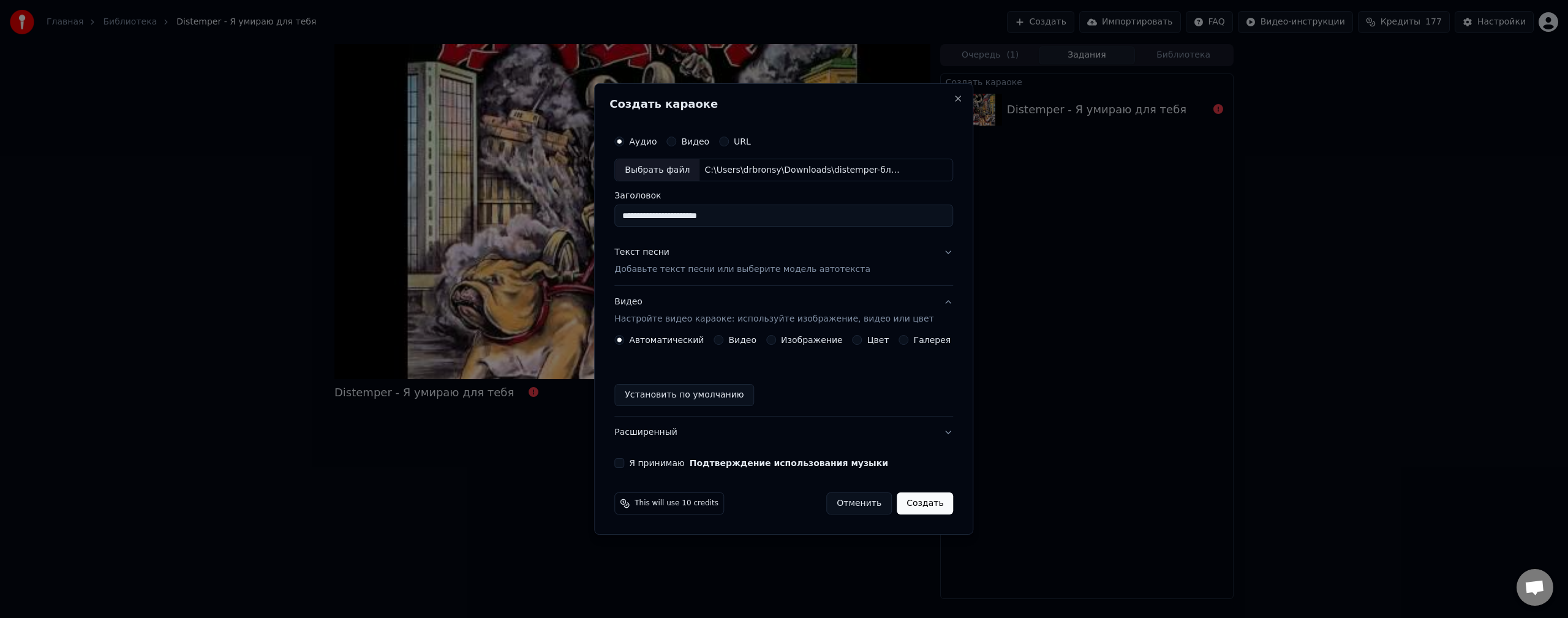
click at [755, 344] on label "Видео" at bounding box center [742, 339] width 28 height 8
click at [723, 344] on button "Видео" at bounding box center [719, 340] width 9 height 9
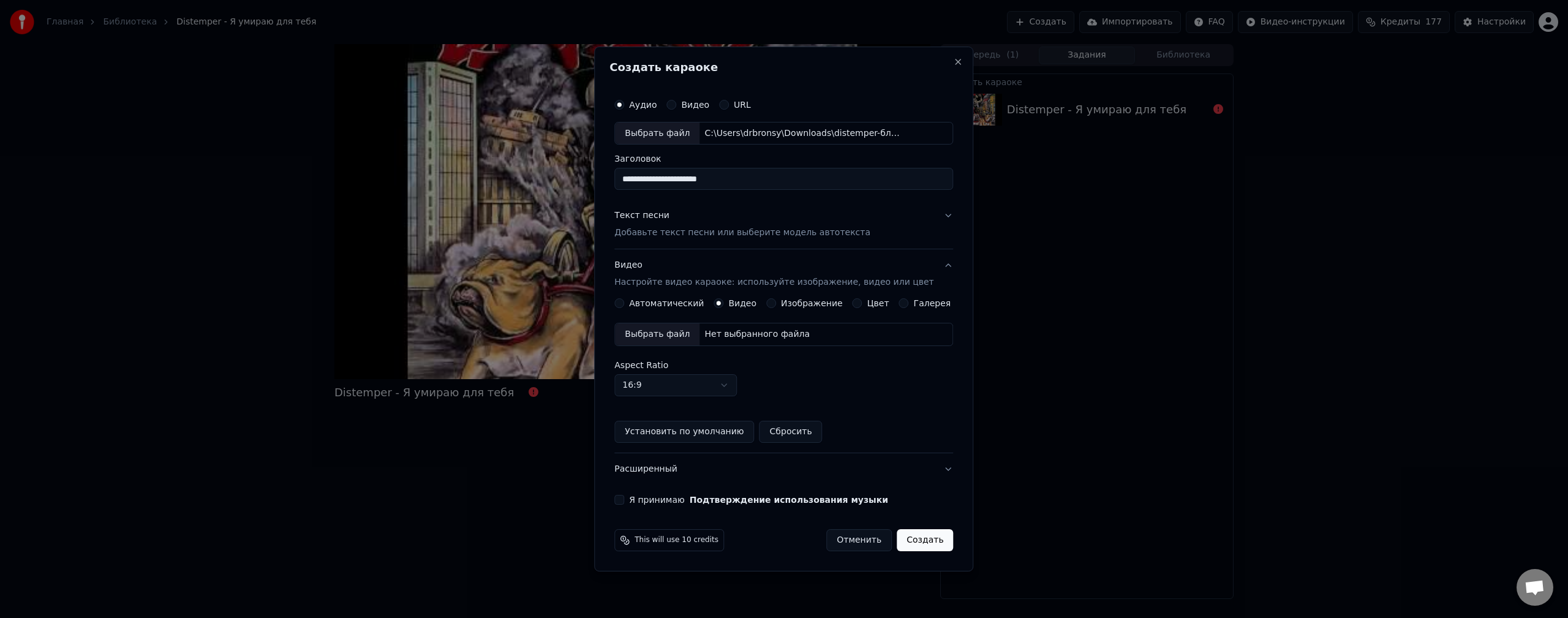
click at [679, 334] on div "Выбрать файл" at bounding box center [658, 333] width 85 height 22
click at [640, 498] on div "Я принимаю Подтверждение использования музыки" at bounding box center [784, 500] width 339 height 9
click at [638, 504] on div "Я принимаю Подтверждение использования музыки" at bounding box center [784, 500] width 339 height 9
click at [624, 502] on button "Я принимаю Подтверждение использования музыки" at bounding box center [619, 500] width 9 height 9
click at [924, 546] on button "Создать" at bounding box center [925, 539] width 56 height 22
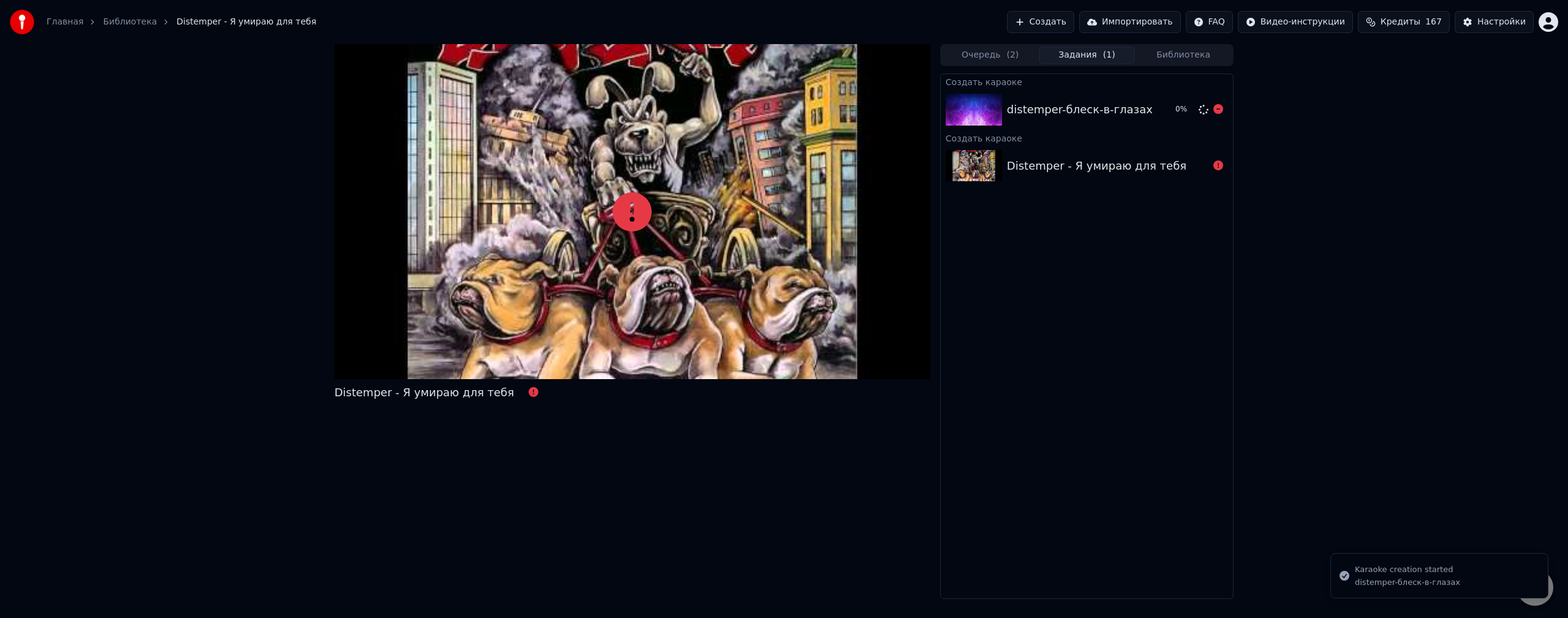
drag, startPoint x: 1128, startPoint y: 75, endPoint x: 1125, endPoint y: 81, distance: 6.7
click at [1127, 78] on div "Создать караоке" at bounding box center [1087, 82] width 292 height 15
click at [1110, 108] on div "distemper-блеск-в-глазах" at bounding box center [1079, 110] width 146 height 17
click at [1082, 110] on div "distemper-блеск-в-глазах" at bounding box center [1079, 110] width 146 height 17
click at [1029, 172] on div "Distemper - Я умираю для тебя" at bounding box center [1096, 166] width 179 height 17
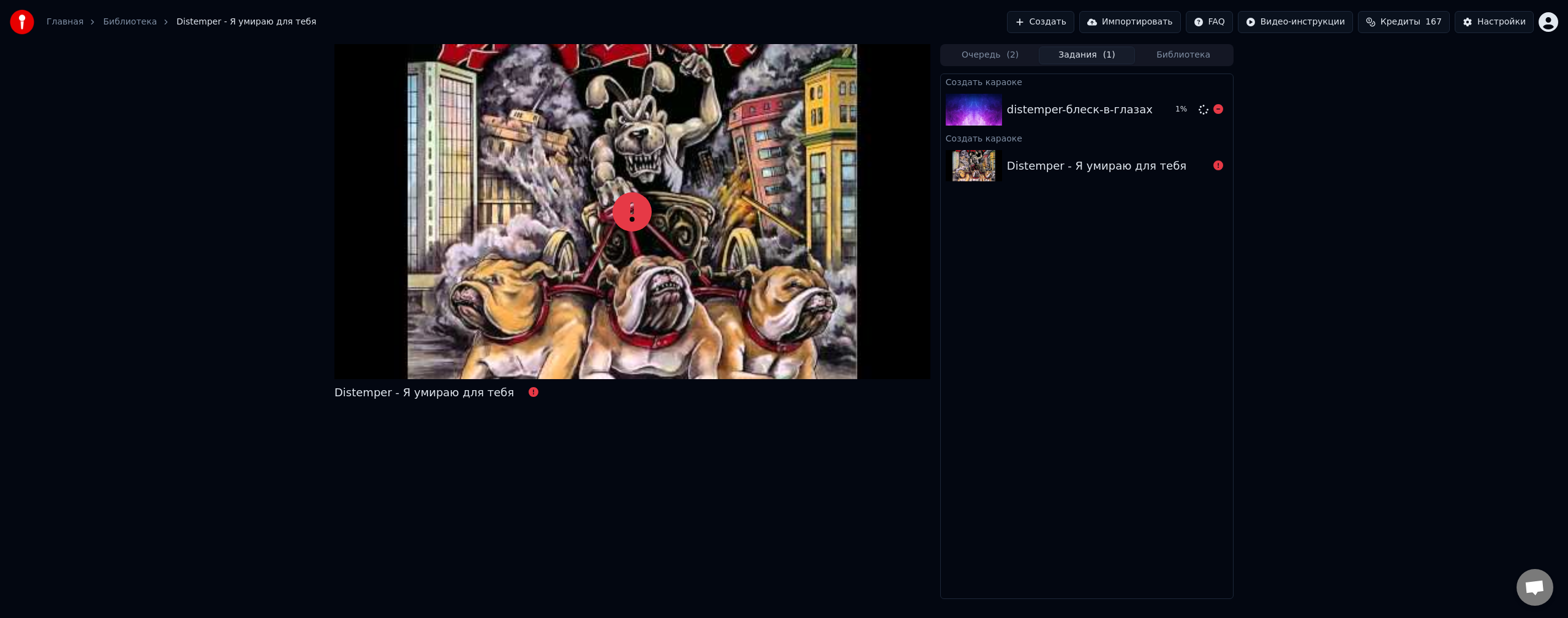
click at [1042, 108] on div "distemper-блеск-в-глазах" at bounding box center [1079, 110] width 146 height 17
click at [1075, 114] on div "distemper-блеск-в-глазах" at bounding box center [1079, 110] width 146 height 17
click at [1042, 171] on div "Distemper - Я умираю для тебя" at bounding box center [1096, 166] width 179 height 17
click at [1168, 20] on button "Импортировать" at bounding box center [1130, 22] width 101 height 22
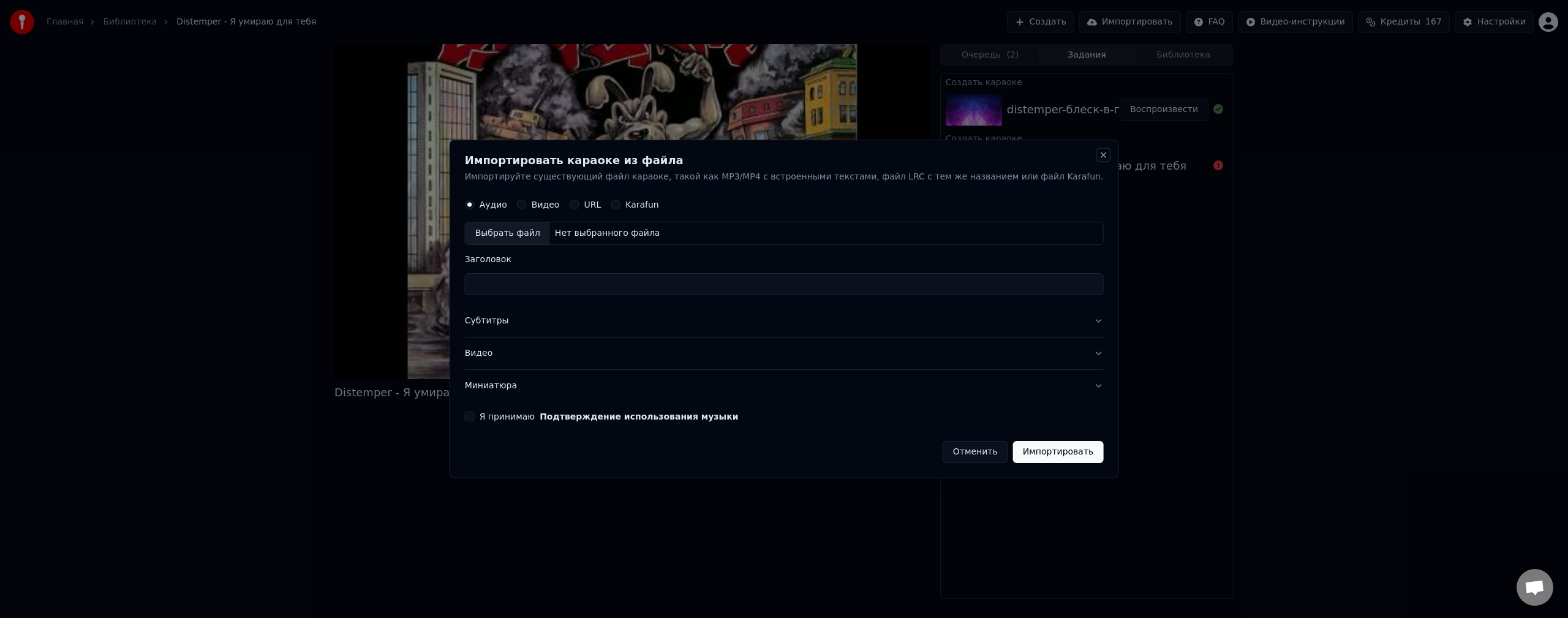
click at [1098, 152] on button "Close" at bounding box center [1103, 155] width 9 height 9
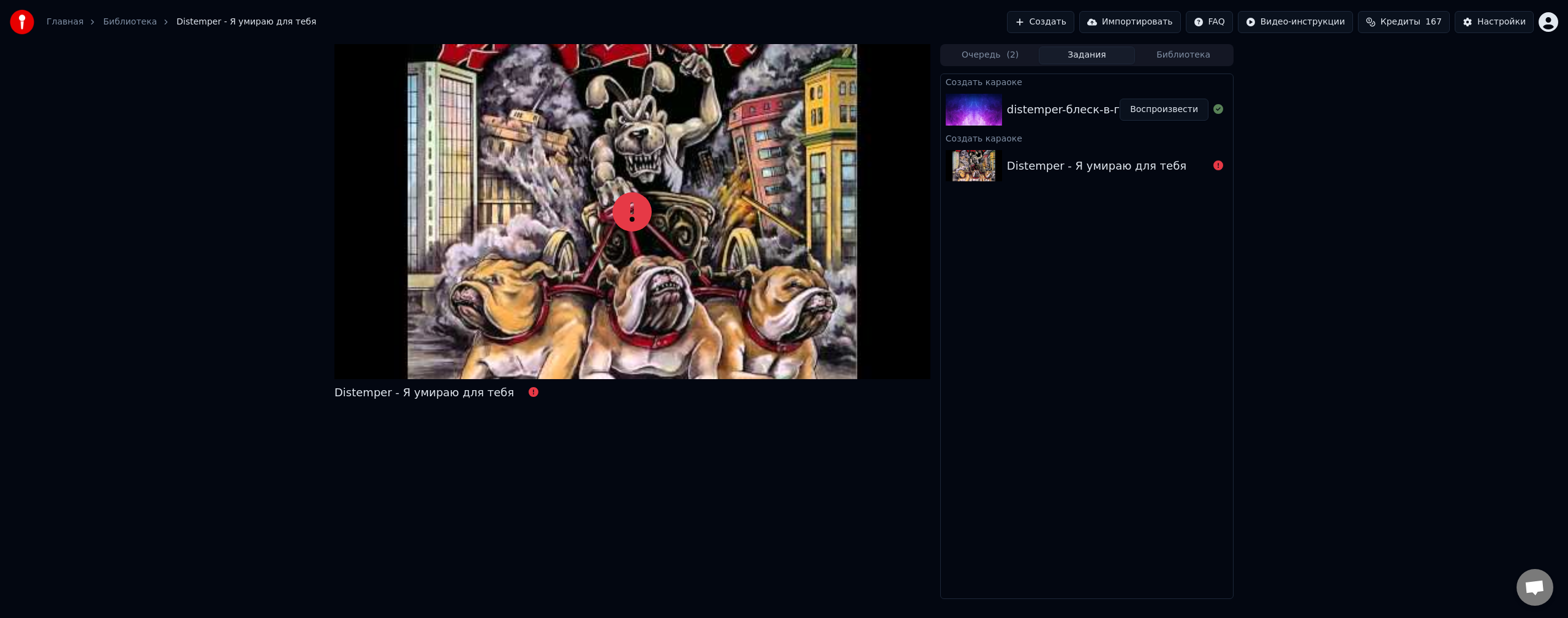
click at [1169, 51] on button "Библиотека" at bounding box center [1183, 55] width 97 height 18
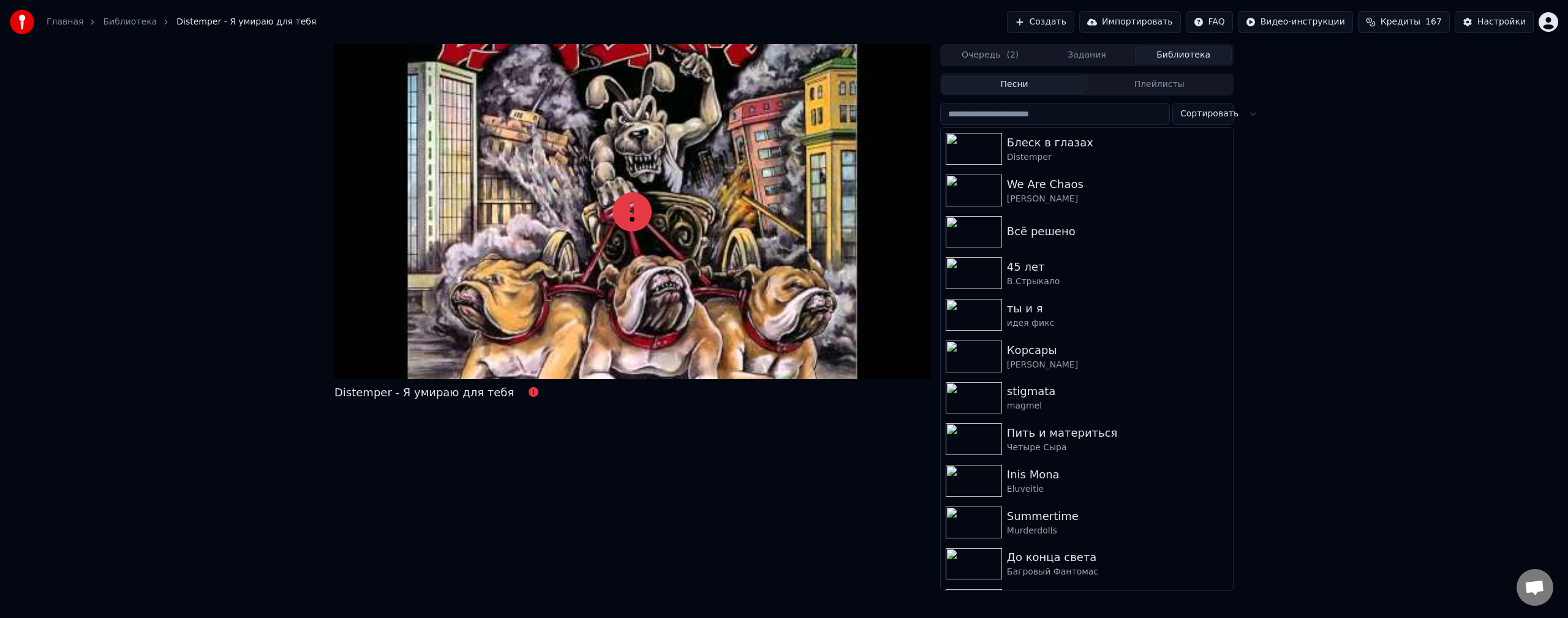
click at [1111, 54] on button "Задания" at bounding box center [1087, 55] width 97 height 18
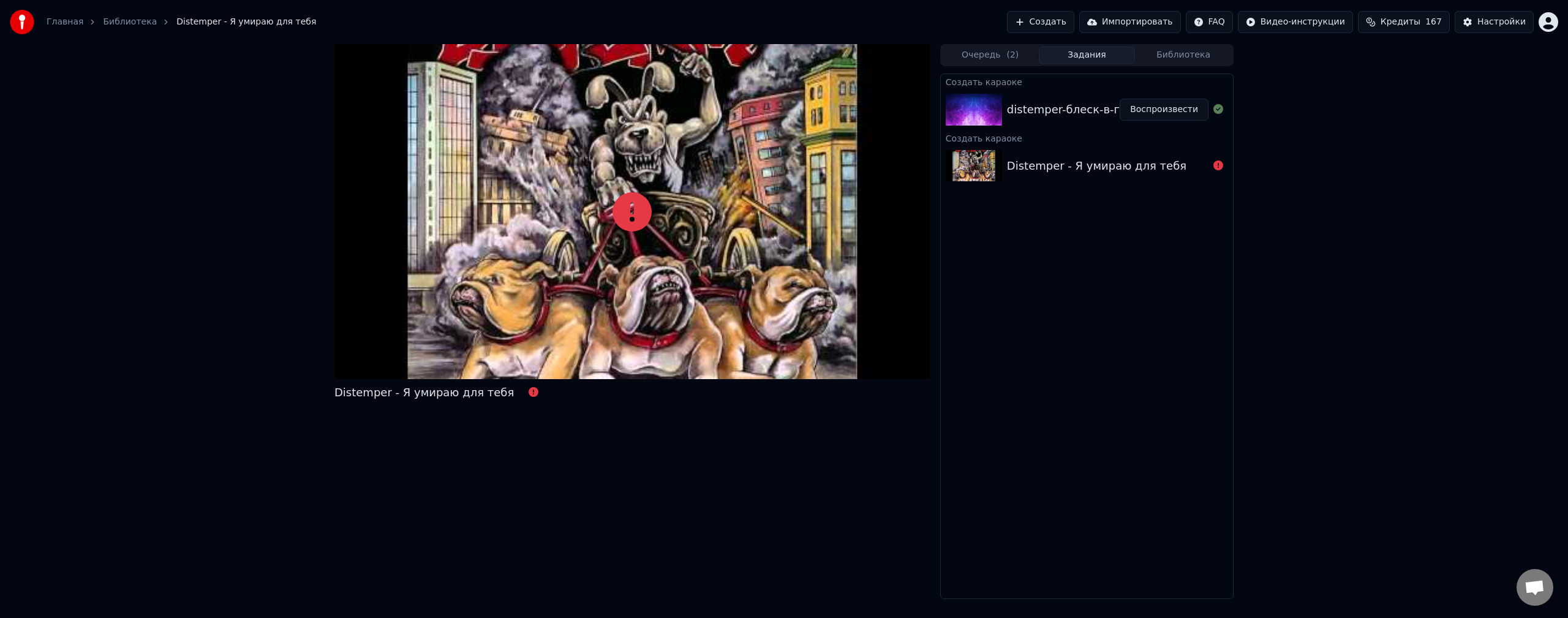
click at [1014, 55] on span "( 2 )" at bounding box center [1012, 54] width 12 height 12
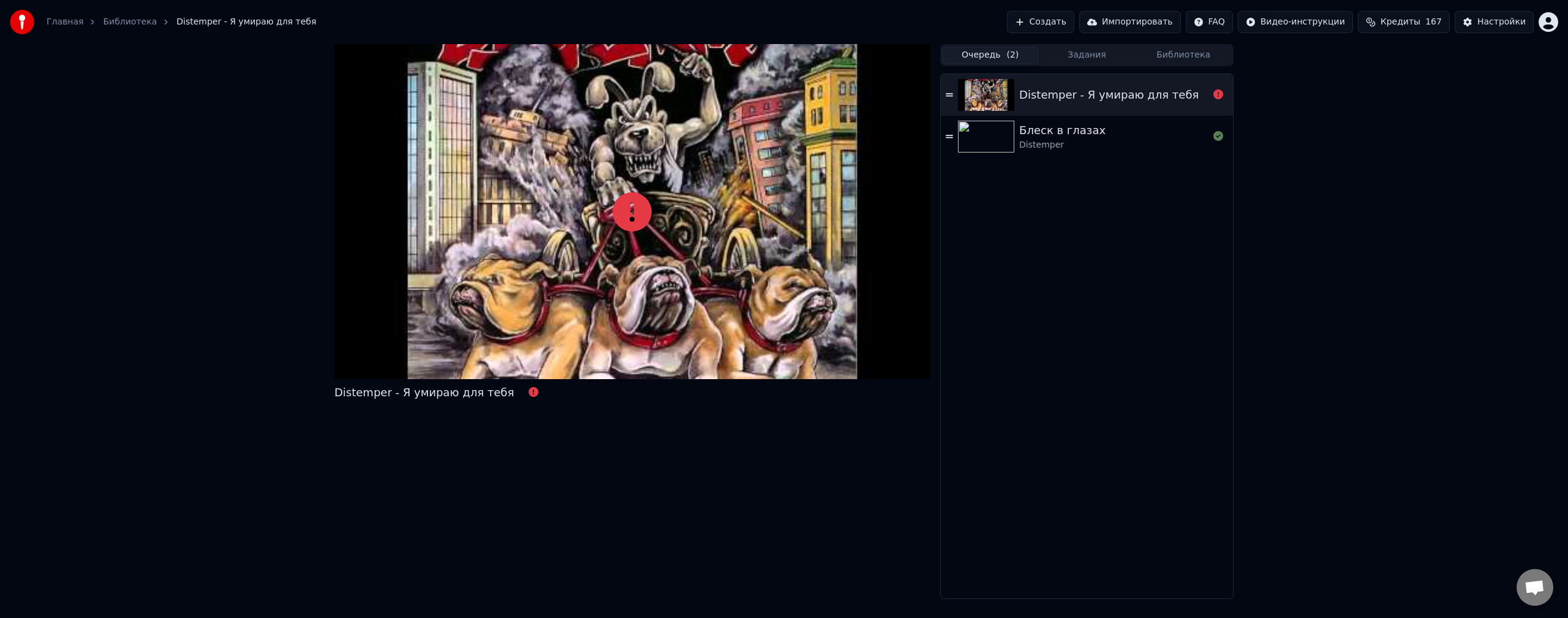
click at [1066, 54] on button "Задания" at bounding box center [1087, 55] width 97 height 18
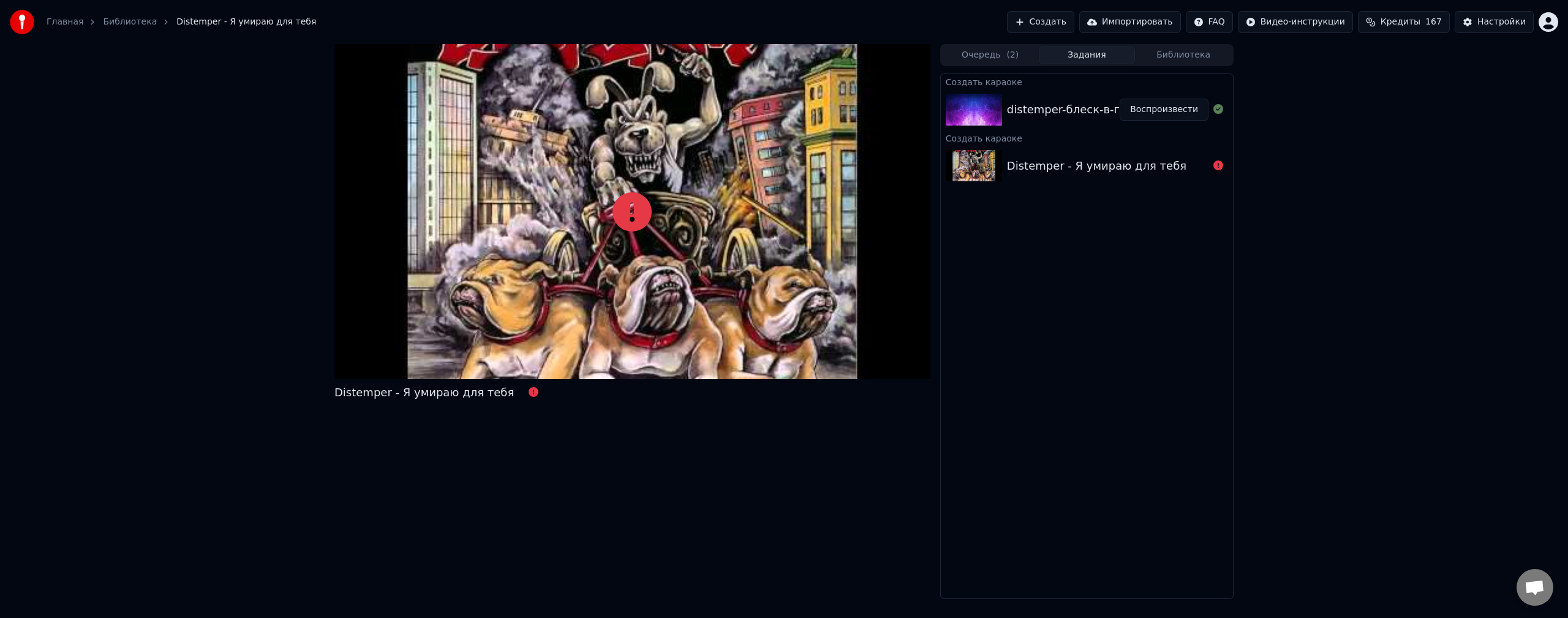
click at [1100, 104] on div "distemper-блеск-в-глазах" at bounding box center [1079, 110] width 146 height 17
click at [1159, 108] on button "Воспроизвести" at bounding box center [1164, 109] width 89 height 22
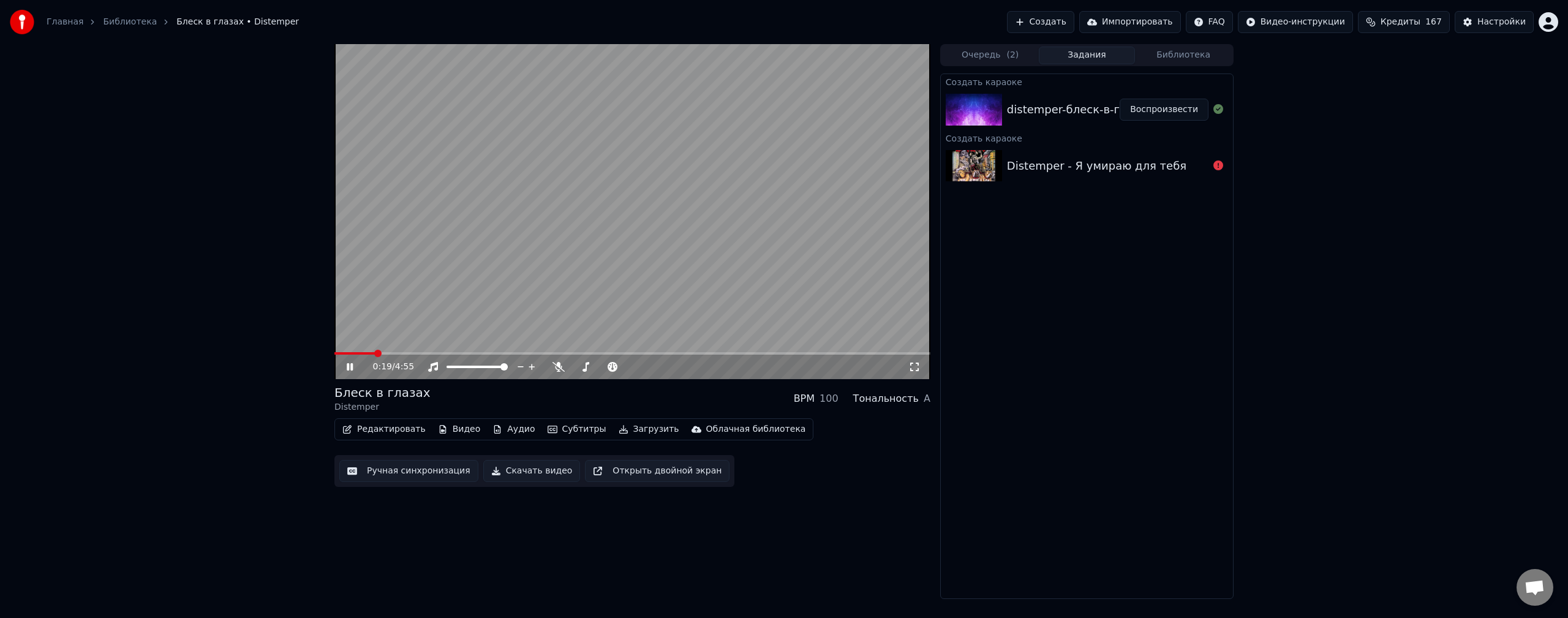
click at [394, 355] on span at bounding box center [632, 353] width 596 height 3
click at [418, 353] on span at bounding box center [632, 353] width 596 height 3
click at [401, 353] on span at bounding box center [376, 353] width 84 height 3
click at [633, 371] on span at bounding box center [629, 367] width 8 height 8
click at [572, 371] on span at bounding box center [576, 367] width 8 height 8
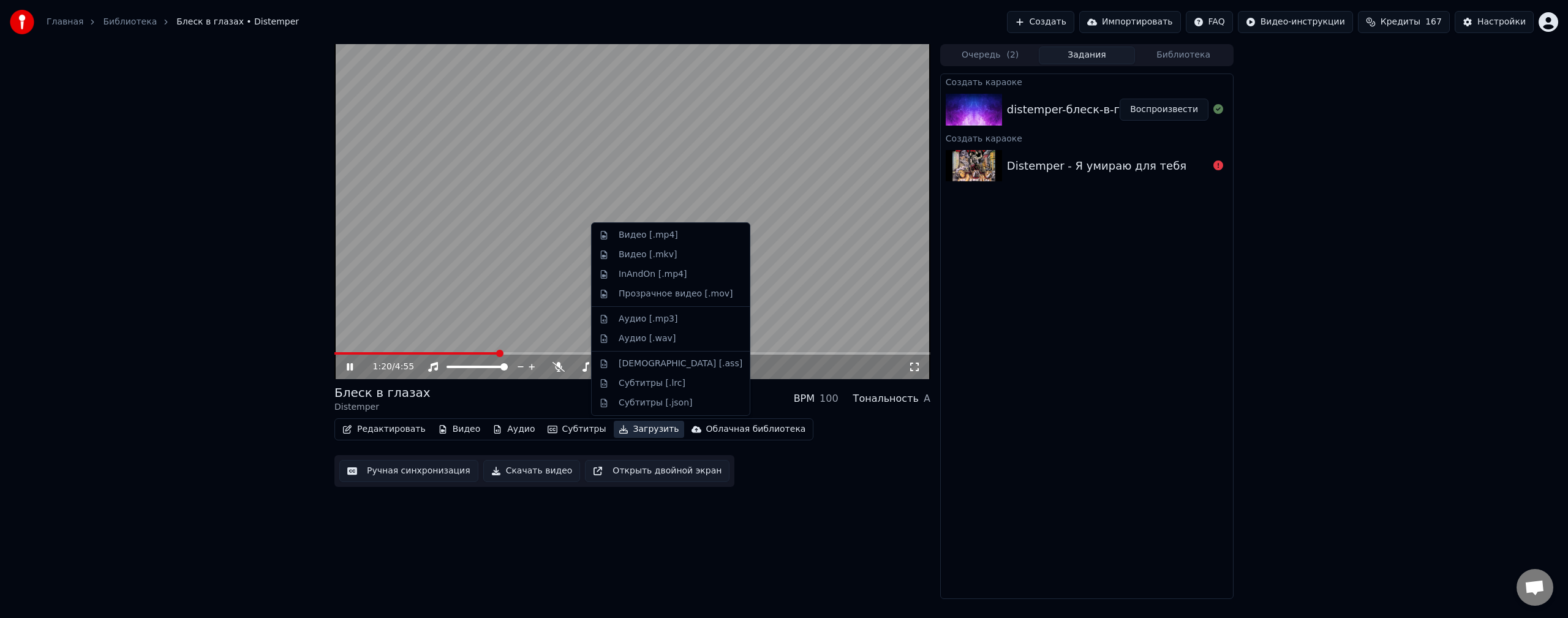
click at [636, 432] on button "Загрузить" at bounding box center [648, 429] width 70 height 17
click at [672, 239] on div "Видео [.mp4]" at bounding box center [681, 235] width 124 height 12
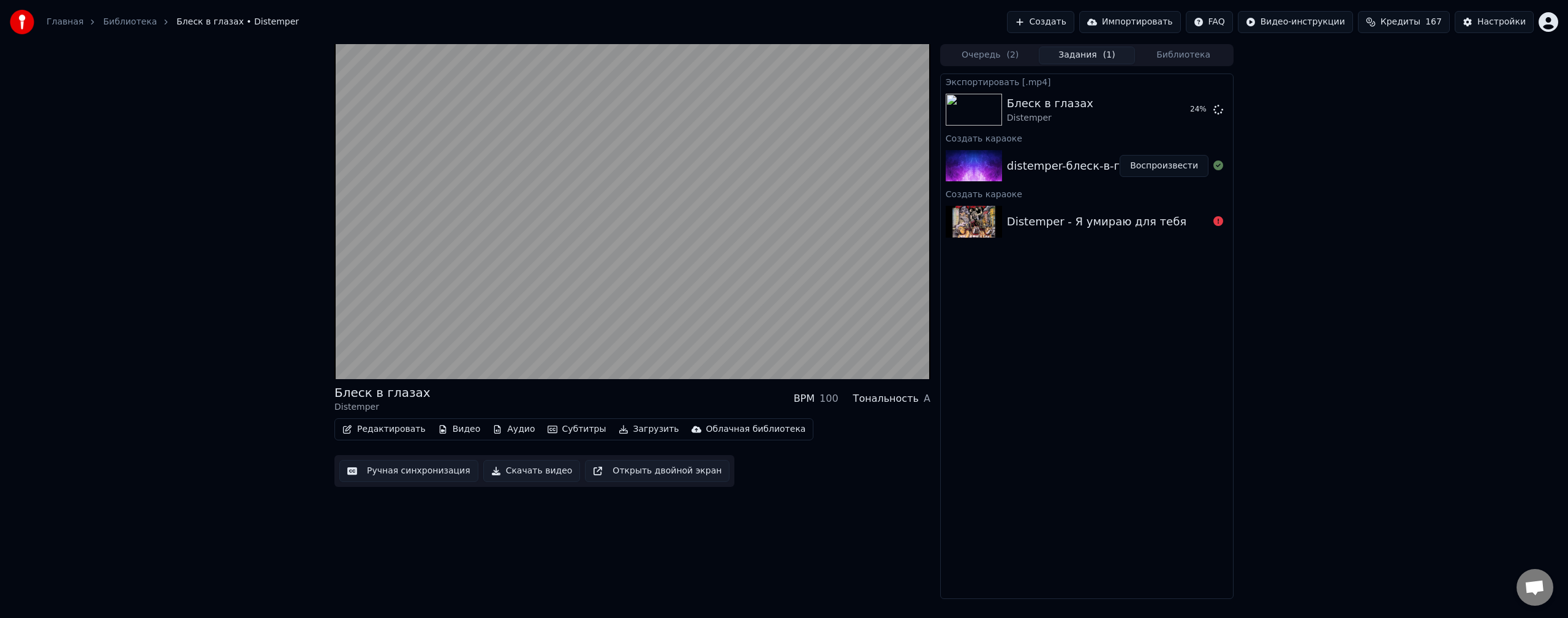
click at [1469, 402] on div "Блеск в глазах Distemper BPM 100 Тональность A Редактировать Видео Аудио Субтит…" at bounding box center [784, 321] width 1568 height 555
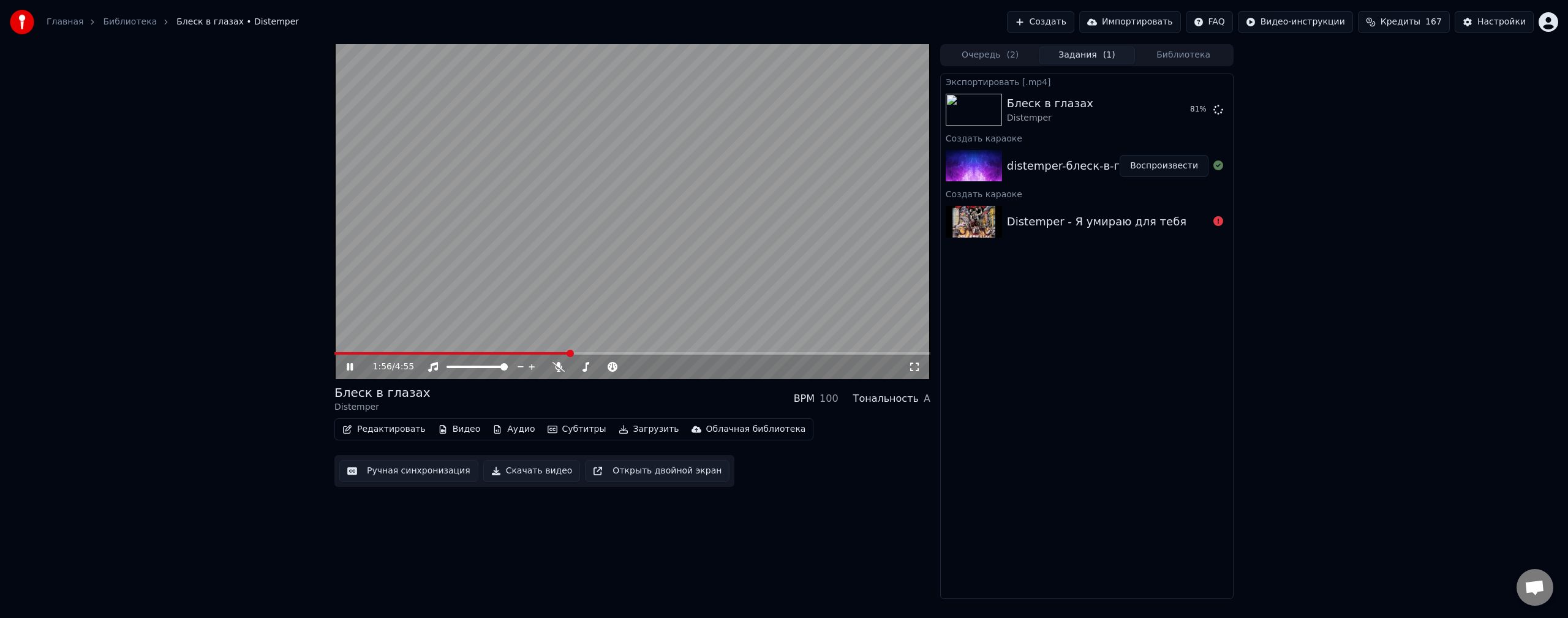
click at [671, 238] on video at bounding box center [632, 211] width 596 height 335
click at [1169, 114] on button "Показать" at bounding box center [1176, 109] width 63 height 22
